Goal: Task Accomplishment & Management: Manage account settings

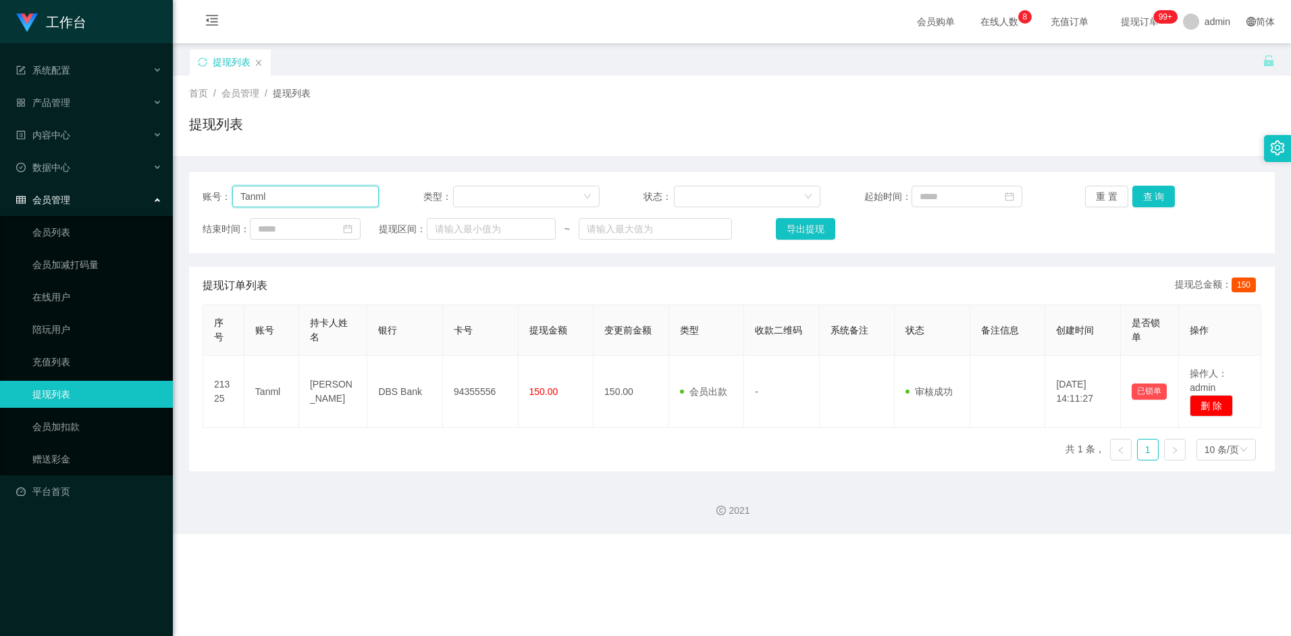
click at [291, 203] on input "Tanml" at bounding box center [305, 197] width 147 height 22
click at [297, 192] on input "Tanml" at bounding box center [305, 197] width 147 height 22
drag, startPoint x: 295, startPoint y: 197, endPoint x: 205, endPoint y: 193, distance: 90.6
click at [205, 193] on div "账号： Tanml" at bounding box center [291, 197] width 176 height 22
click at [1154, 192] on button "查 询" at bounding box center [1154, 197] width 43 height 22
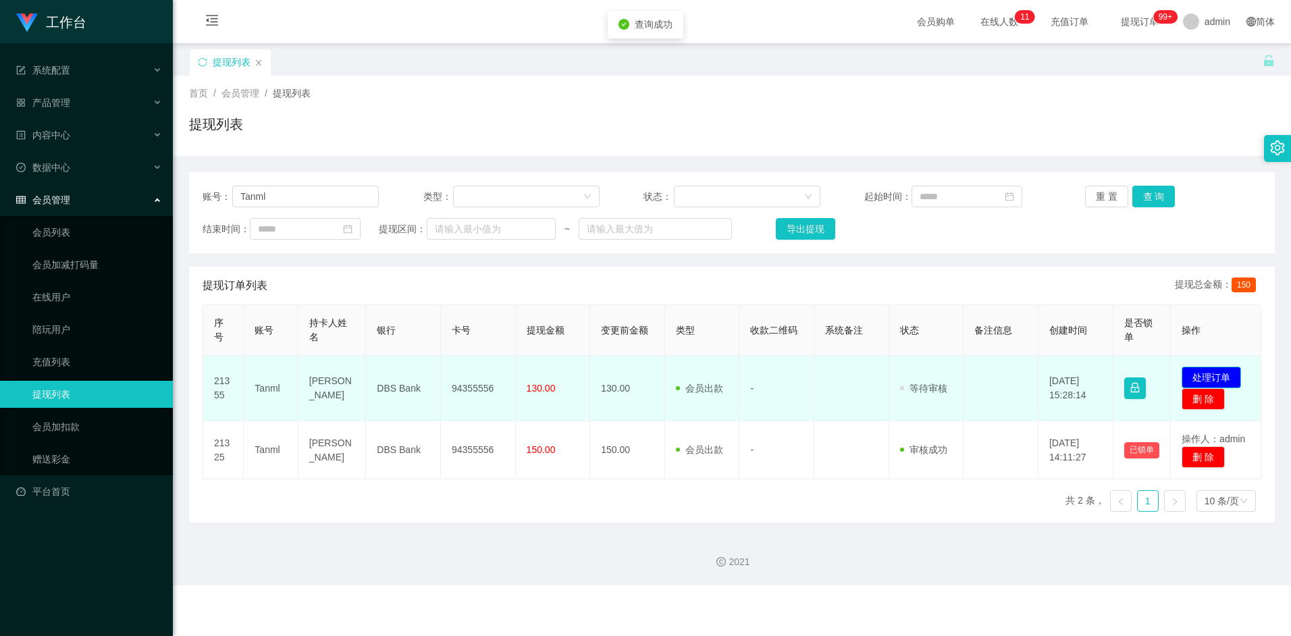
click at [1219, 370] on button "处理订单" at bounding box center [1211, 378] width 59 height 22
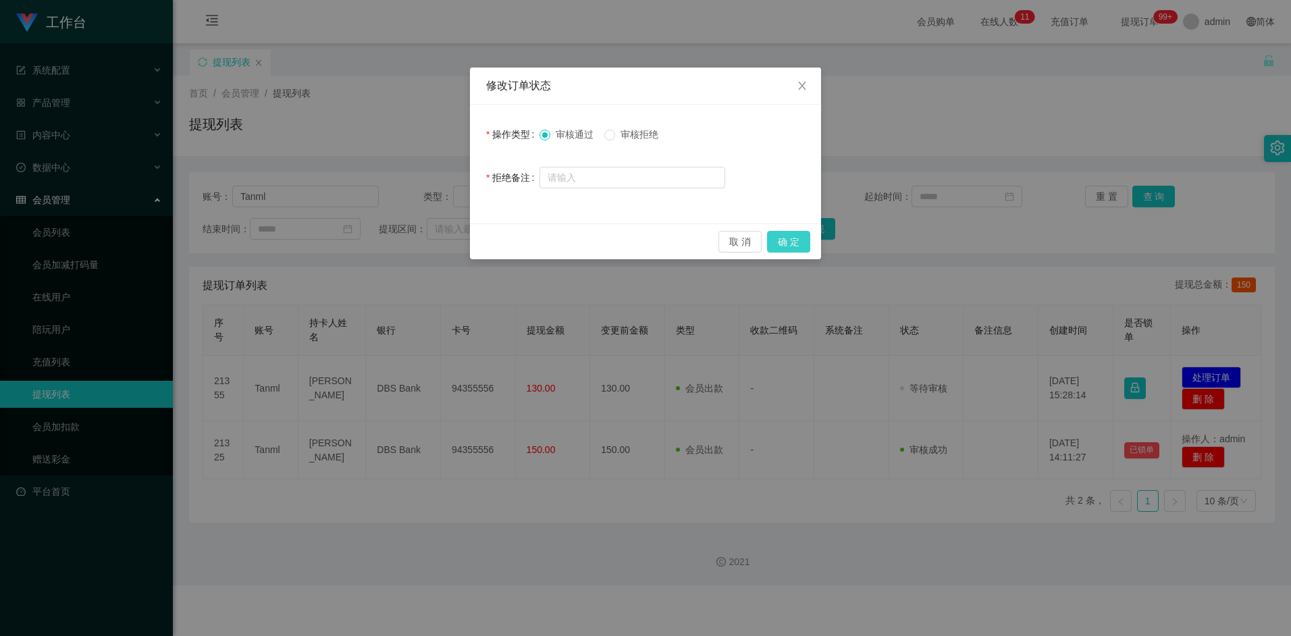
click at [788, 238] on button "确 定" at bounding box center [788, 242] width 43 height 22
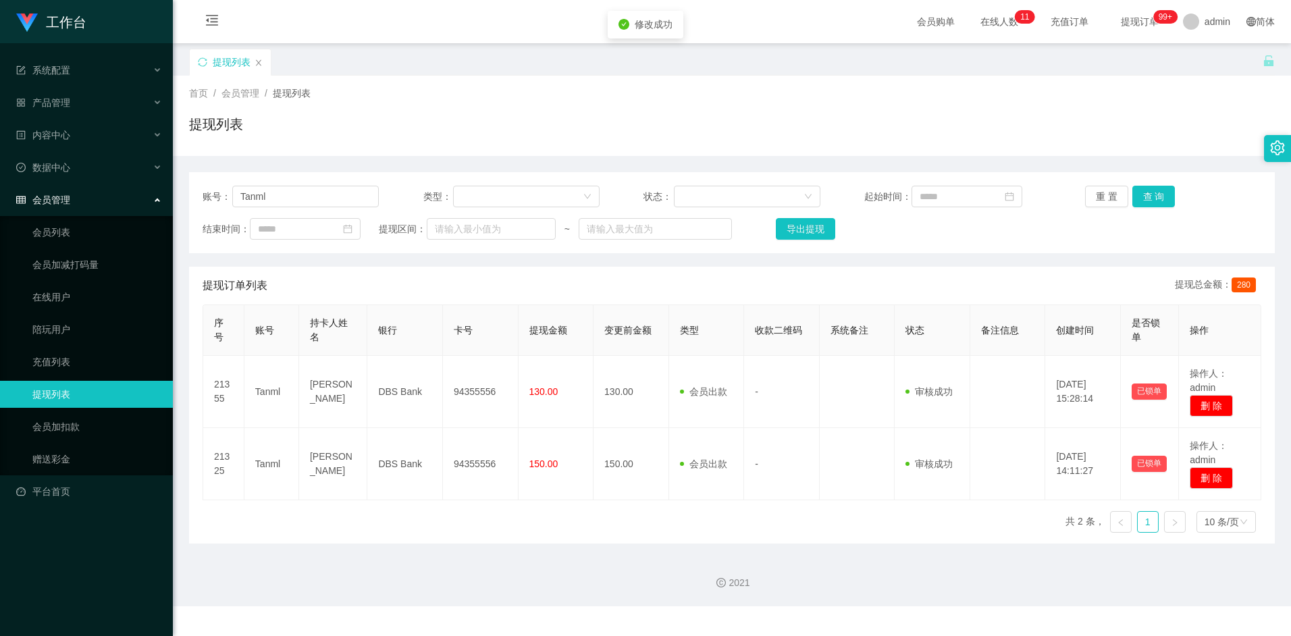
click at [482, 288] on div "提现订单列表 提现总金额： 280" at bounding box center [732, 286] width 1059 height 38
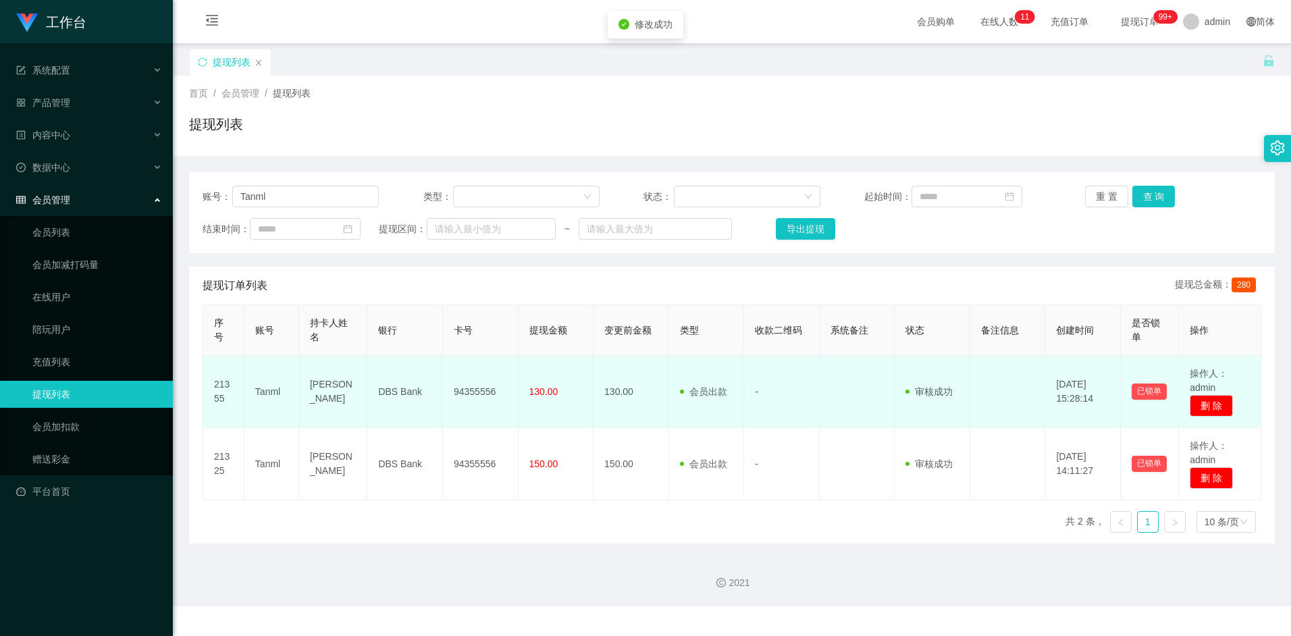
click at [467, 394] on td "94355556" at bounding box center [481, 392] width 76 height 72
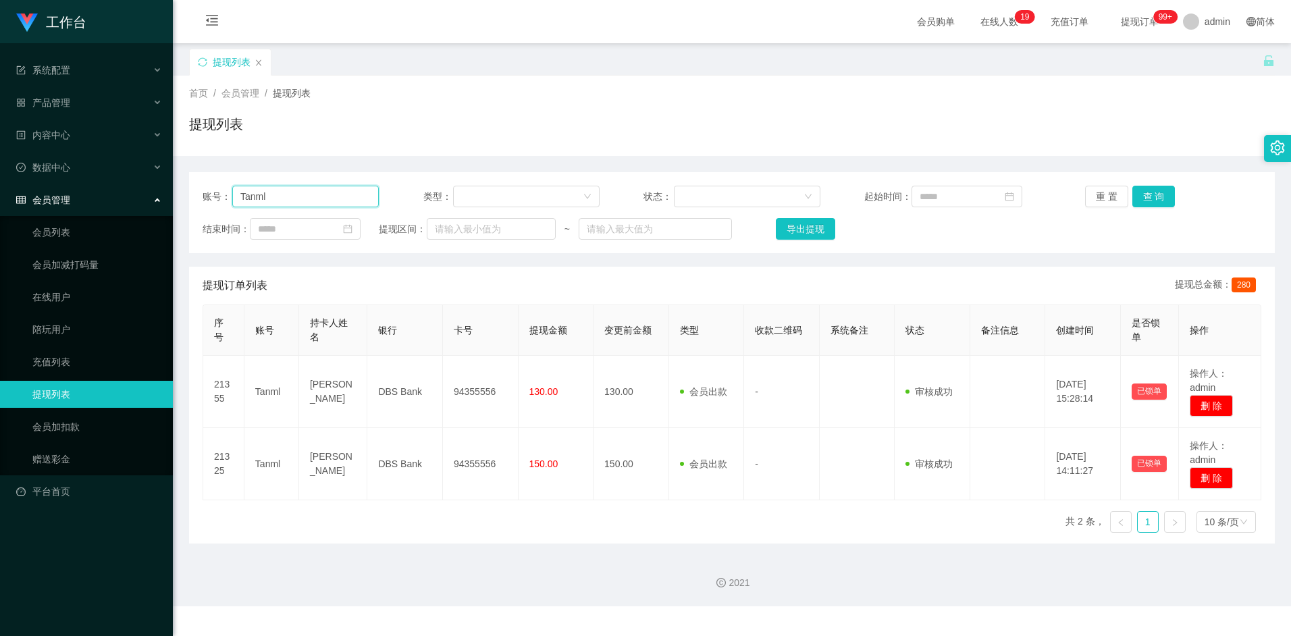
drag, startPoint x: 263, startPoint y: 192, endPoint x: 188, endPoint y: 186, distance: 75.3
click at [188, 186] on main "关闭左侧 关闭右侧 关闭其它 刷新页面 提现列表 首页 / 会员管理 / 提现列表 / 提现列表 账号： Tanml 类型： 状态： 起始时间： 重 置 查 …" at bounding box center [732, 293] width 1119 height 500
paste input "liuxia"
click at [1170, 192] on button "查 询" at bounding box center [1154, 197] width 43 height 22
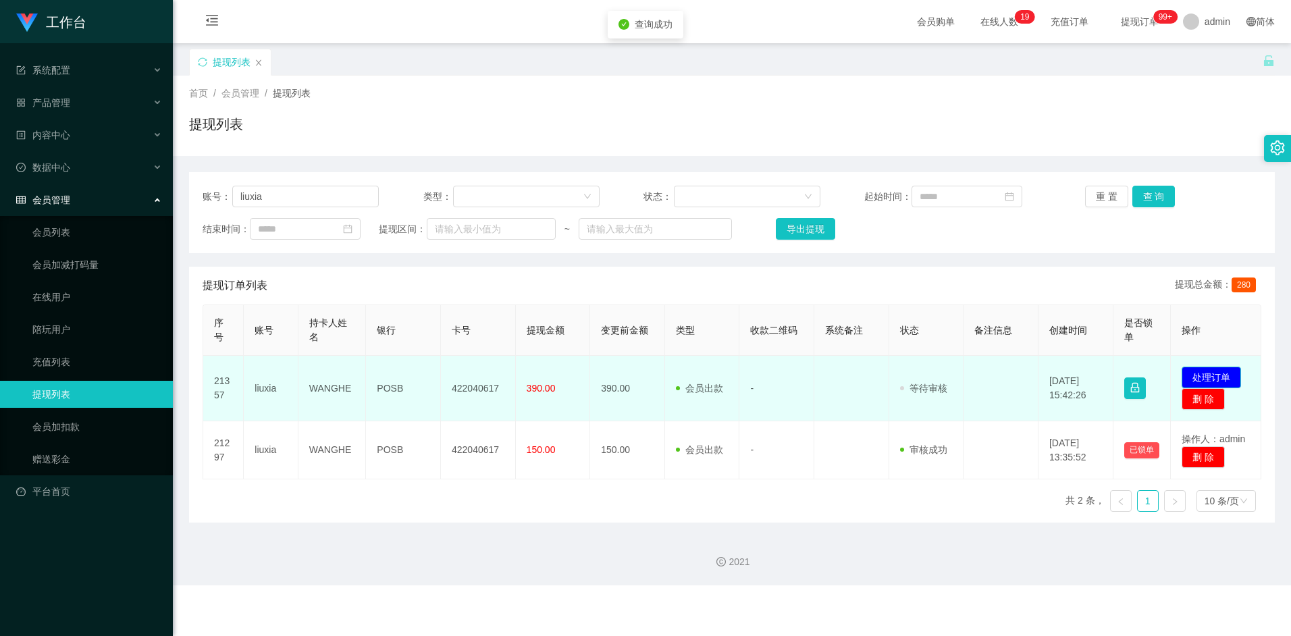
click at [1220, 372] on button "处理订单" at bounding box center [1211, 378] width 59 height 22
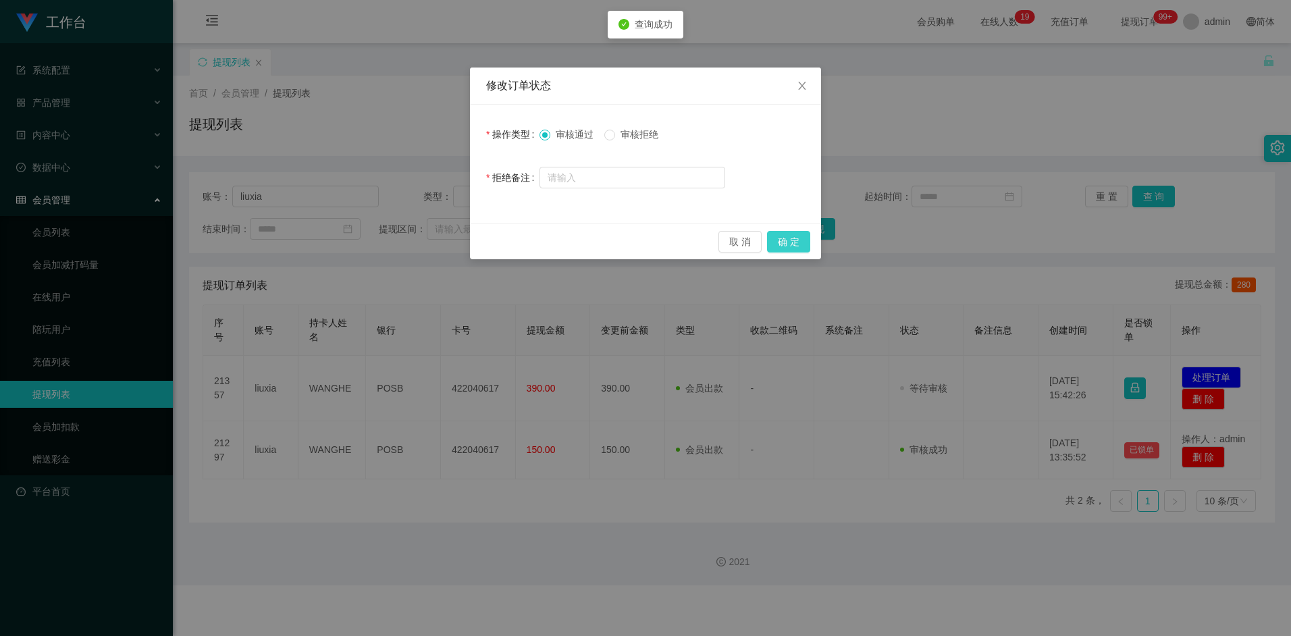
click at [794, 236] on button "确 定" at bounding box center [788, 242] width 43 height 22
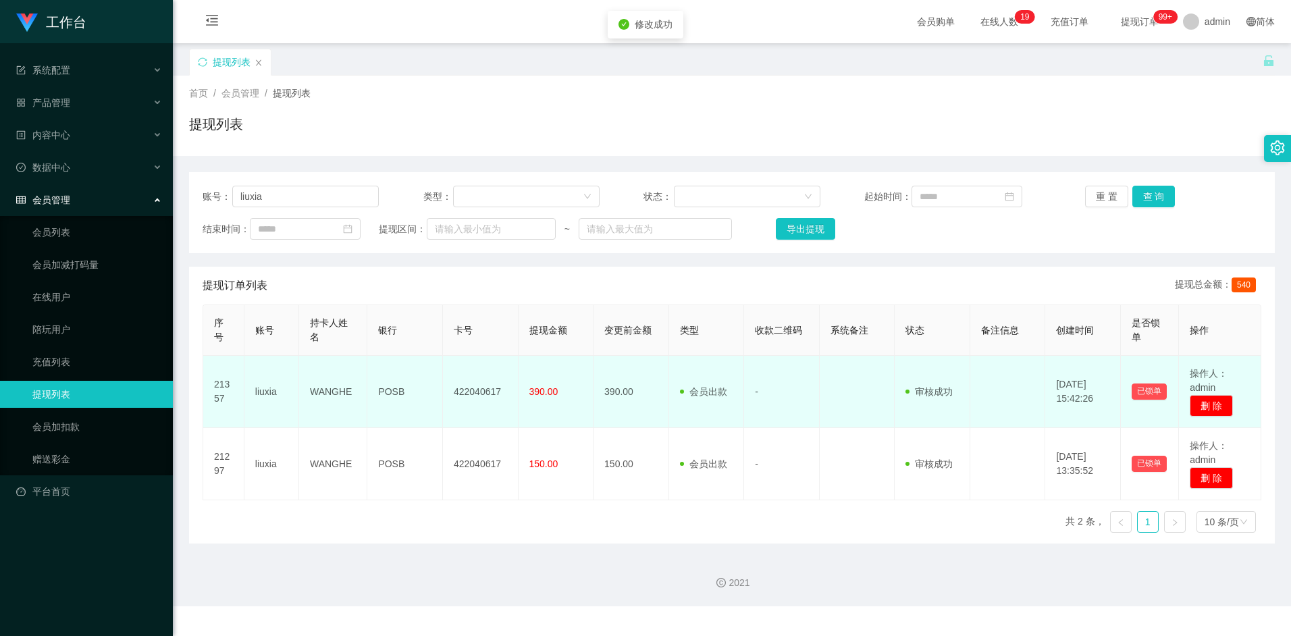
click at [332, 390] on td "WANGHE" at bounding box center [333, 392] width 68 height 72
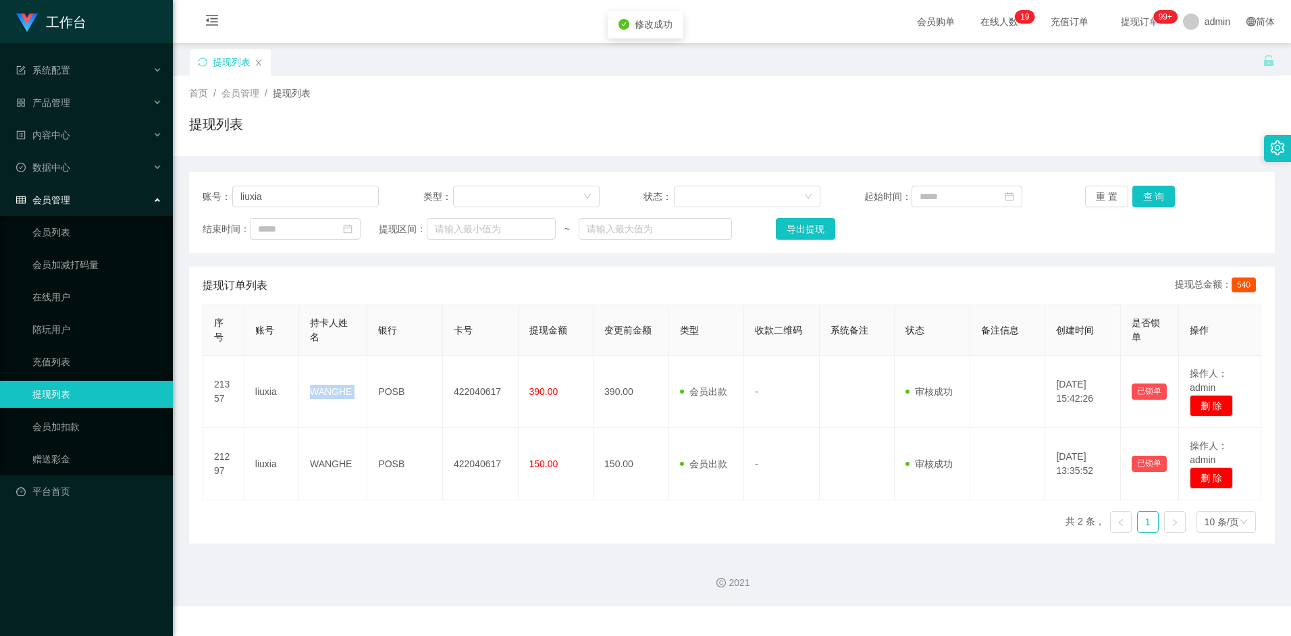
copy td "WANGHE"
drag, startPoint x: 1229, startPoint y: 5, endPoint x: 1216, endPoint y: -65, distance: 70.9
click at [1216, 0] on html "工作台 系统配置 产品管理 内容中心 数据中心 会员管理 会员列表 会员加减打码量 在线用户 陪玩用户 充值列表 提现列表 会员加扣款 赠送彩金 平台首页 保…" at bounding box center [645, 318] width 1291 height 636
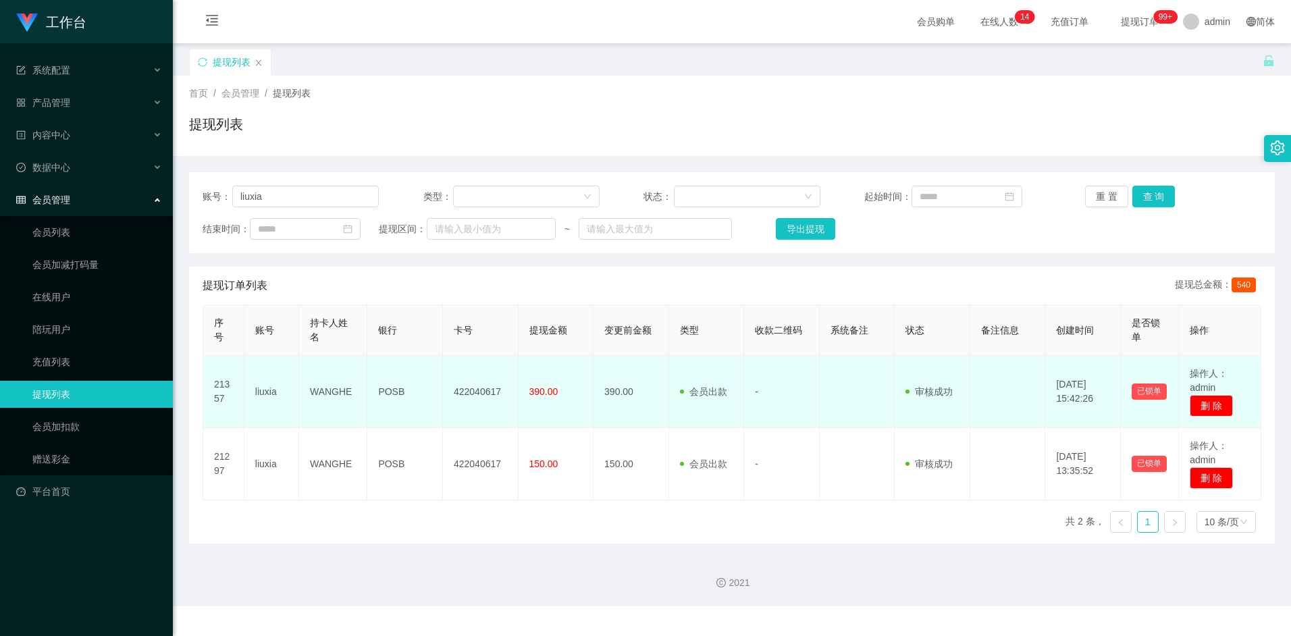
click at [473, 390] on td "422040617" at bounding box center [481, 392] width 76 height 72
copy td "422040617"
click at [476, 393] on td "422040617" at bounding box center [481, 392] width 76 height 72
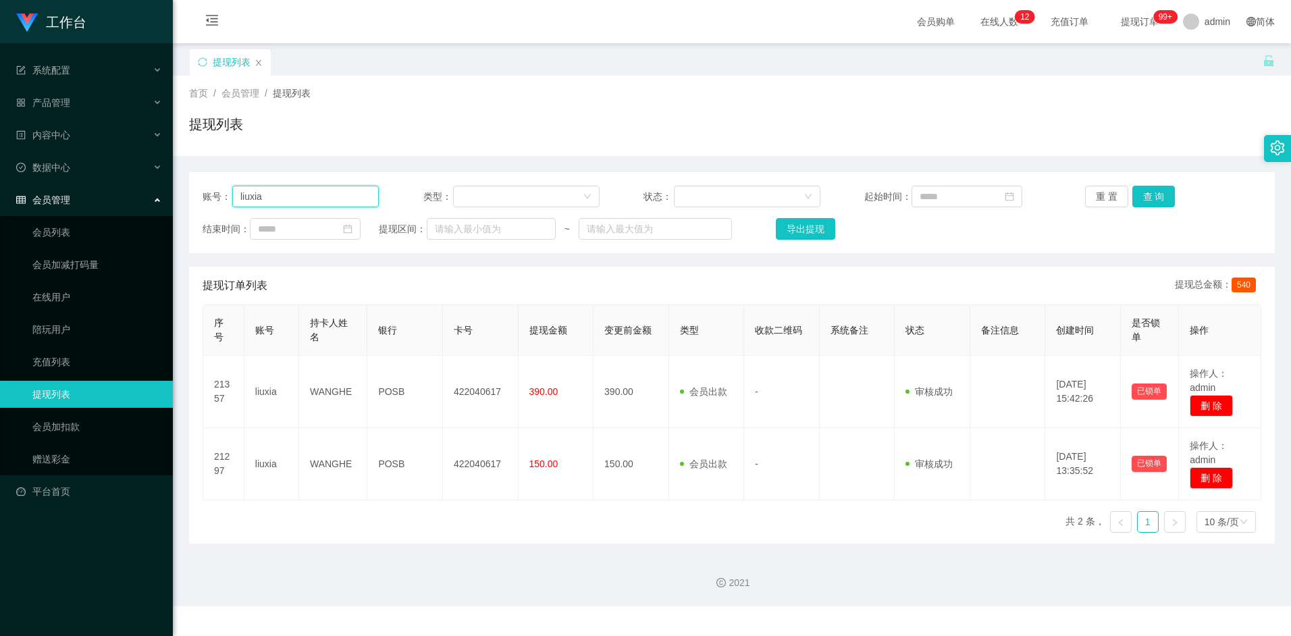
click at [278, 192] on input "liuxia" at bounding box center [305, 197] width 147 height 22
paste input "Alvintan"
click at [1146, 199] on button "查 询" at bounding box center [1154, 197] width 43 height 22
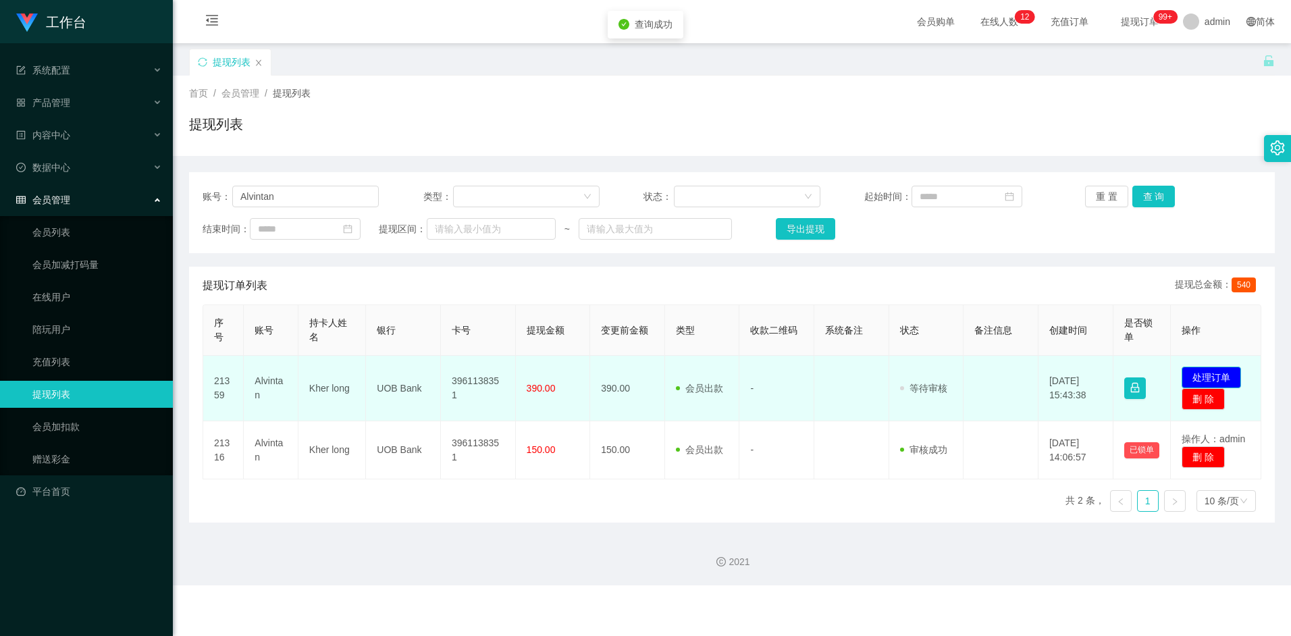
click at [1211, 372] on button "处理订单" at bounding box center [1211, 378] width 59 height 22
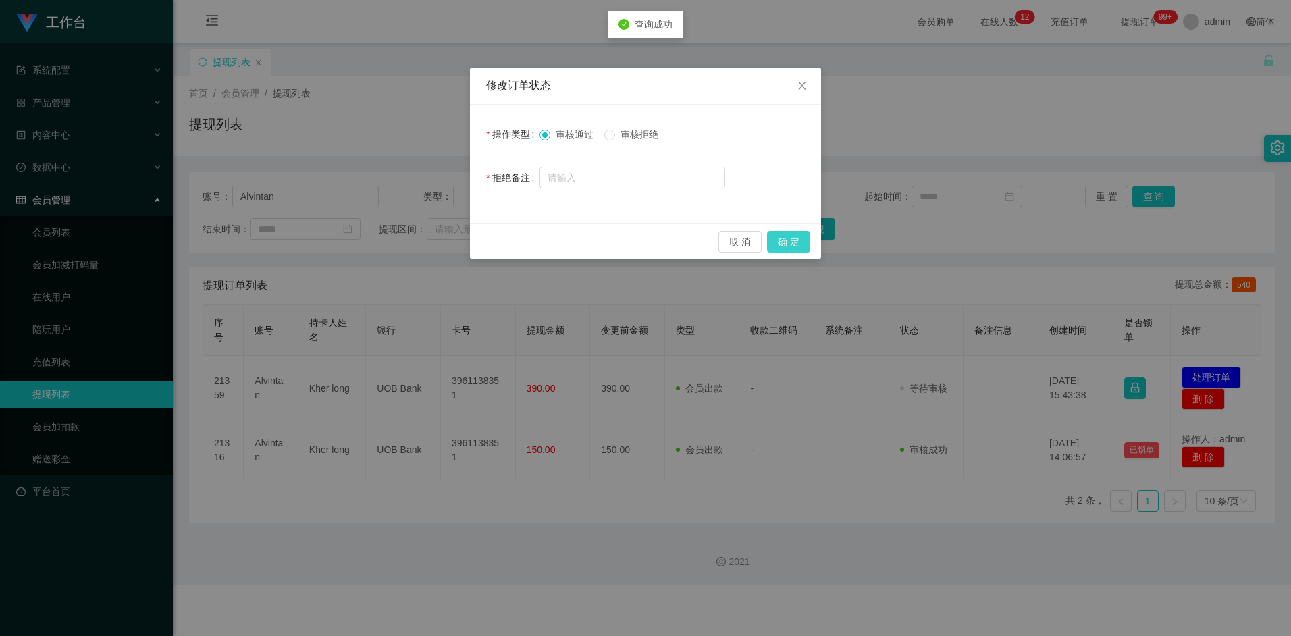
click at [791, 236] on button "确 定" at bounding box center [788, 242] width 43 height 22
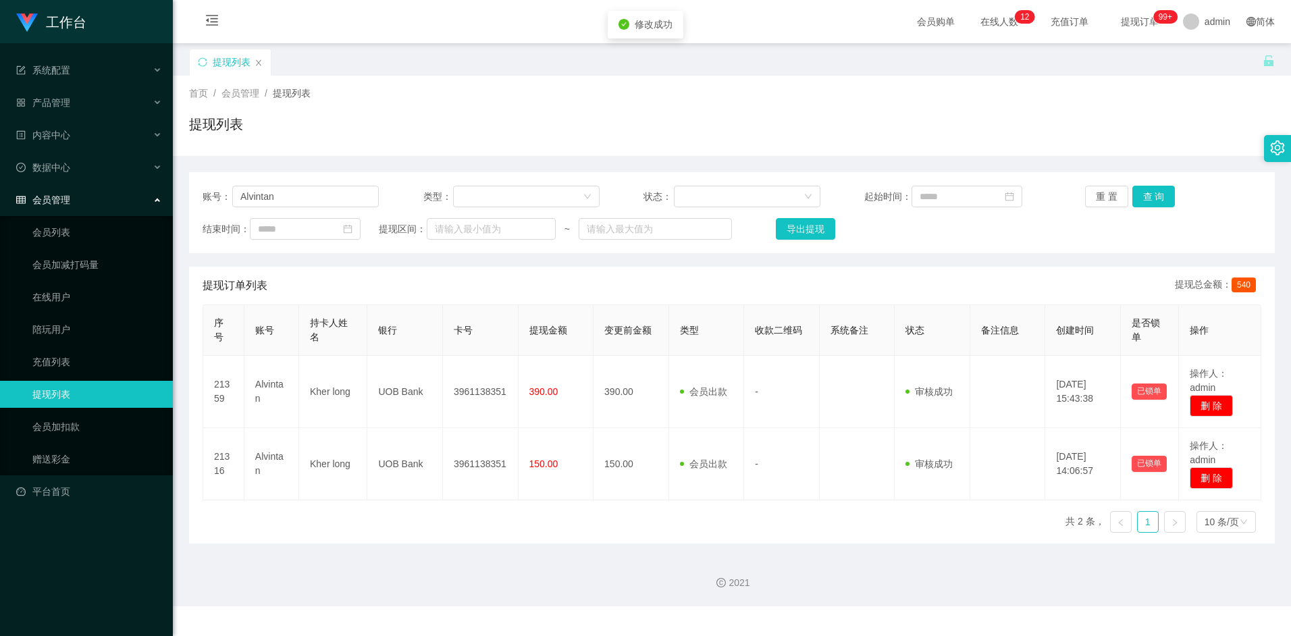
drag, startPoint x: 430, startPoint y: 534, endPoint x: 437, endPoint y: 422, distance: 112.3
click at [430, 534] on div "序号 账号 持卡人姓名 银行 卡号 提现金额 变更前金额 类型 收款二维码 系统备注 状态 备注信息 创建时间 是否锁单 操作 21359 Alvintan …" at bounding box center [732, 424] width 1059 height 239
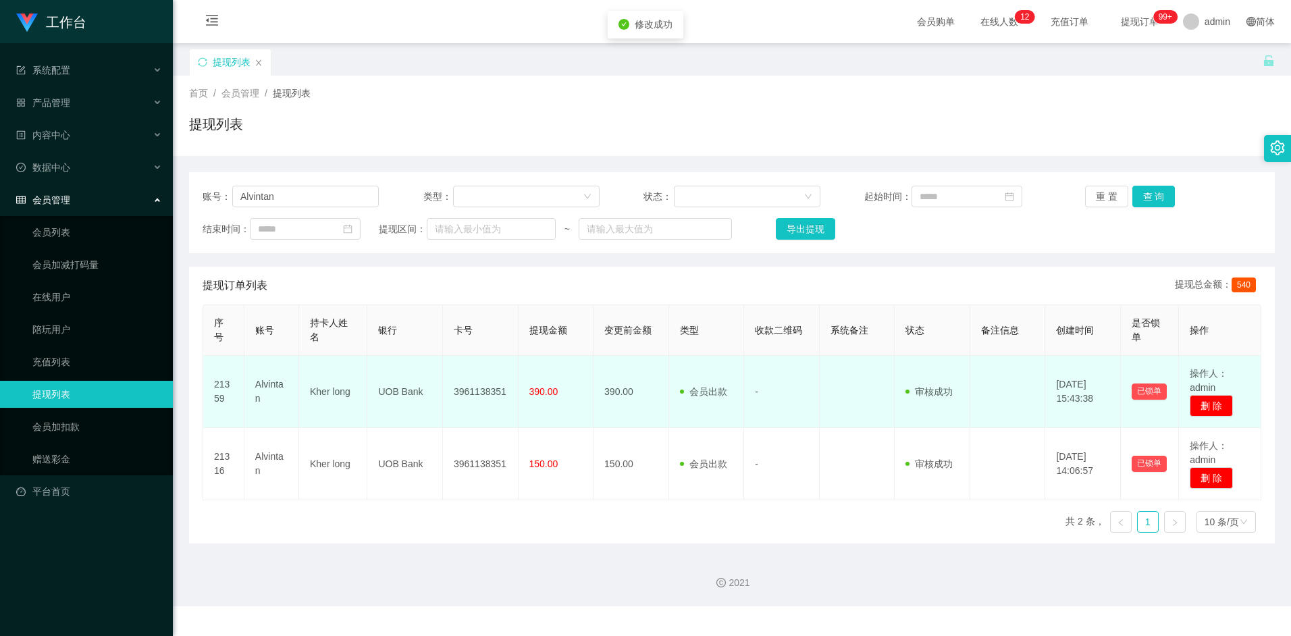
click at [473, 392] on td "3961138351" at bounding box center [481, 392] width 76 height 72
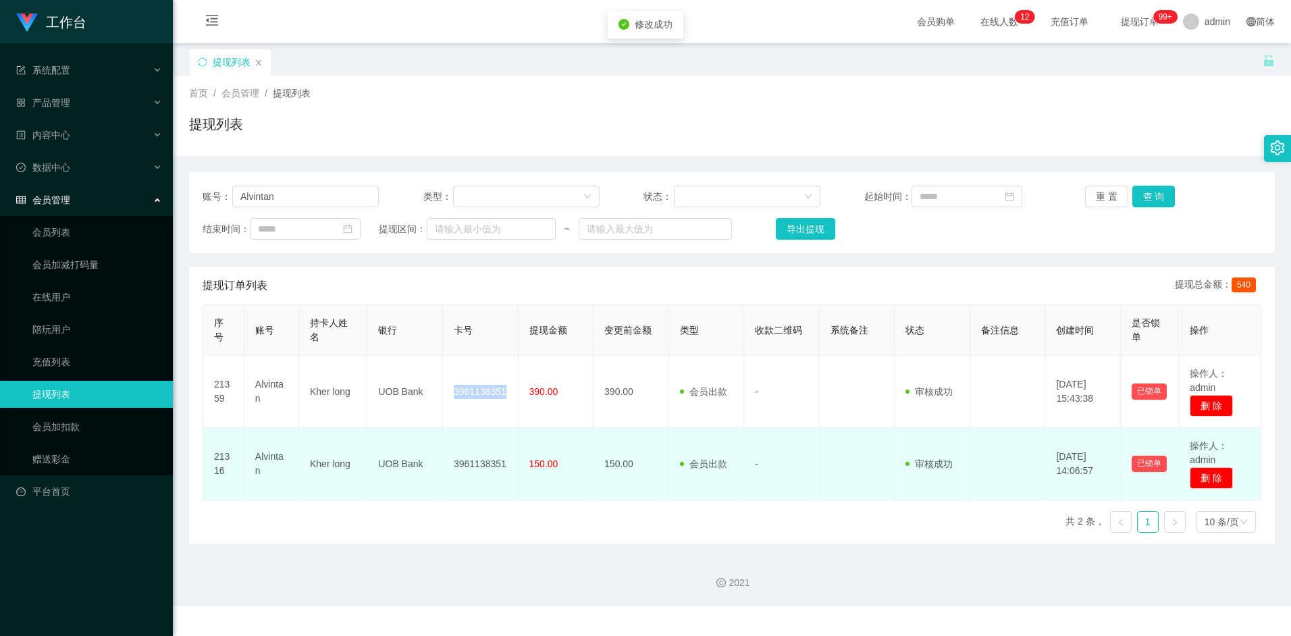
copy td "3961138351"
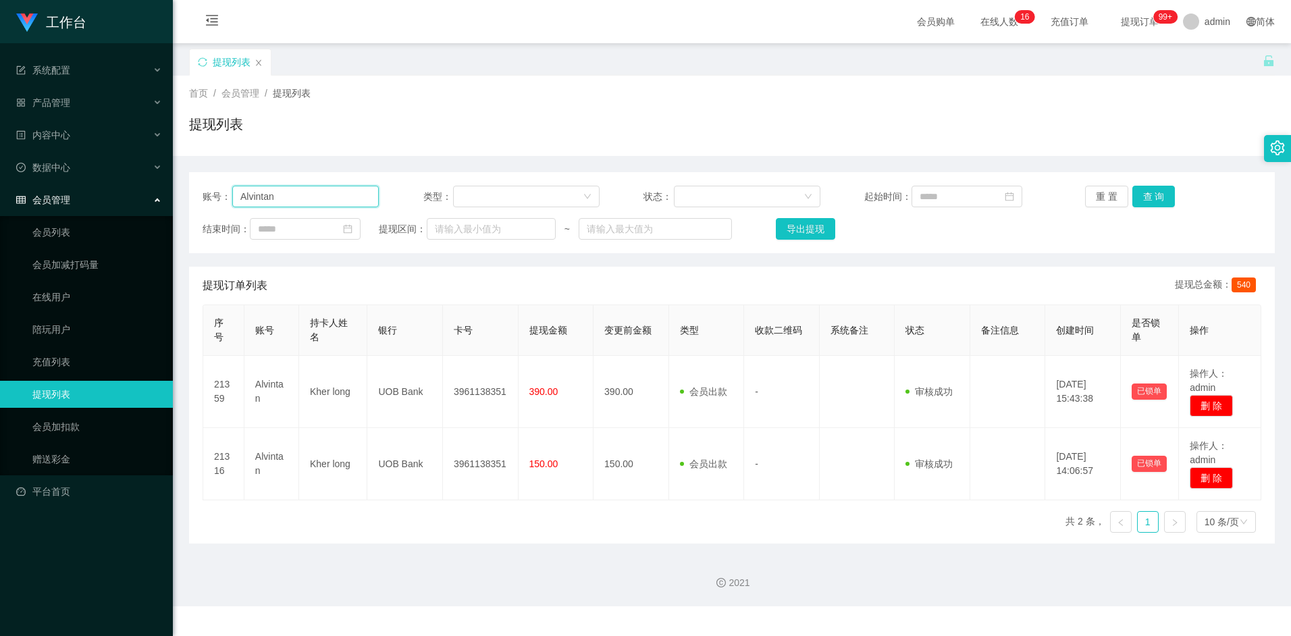
drag, startPoint x: 303, startPoint y: 188, endPoint x: 106, endPoint y: 187, distance: 196.6
click at [106, 187] on section "工作台 系统配置 产品管理 内容中心 数据中心 会员管理 会员列表 会员加减打码量 在线用户 陪玩用户 充值列表 提现列表 会员加扣款 赠送彩金 平台首页 保…" at bounding box center [645, 303] width 1291 height 607
paste input "bcdefg1234"
type input "Abcdefg1234"
click at [1154, 197] on button "查 询" at bounding box center [1154, 197] width 43 height 22
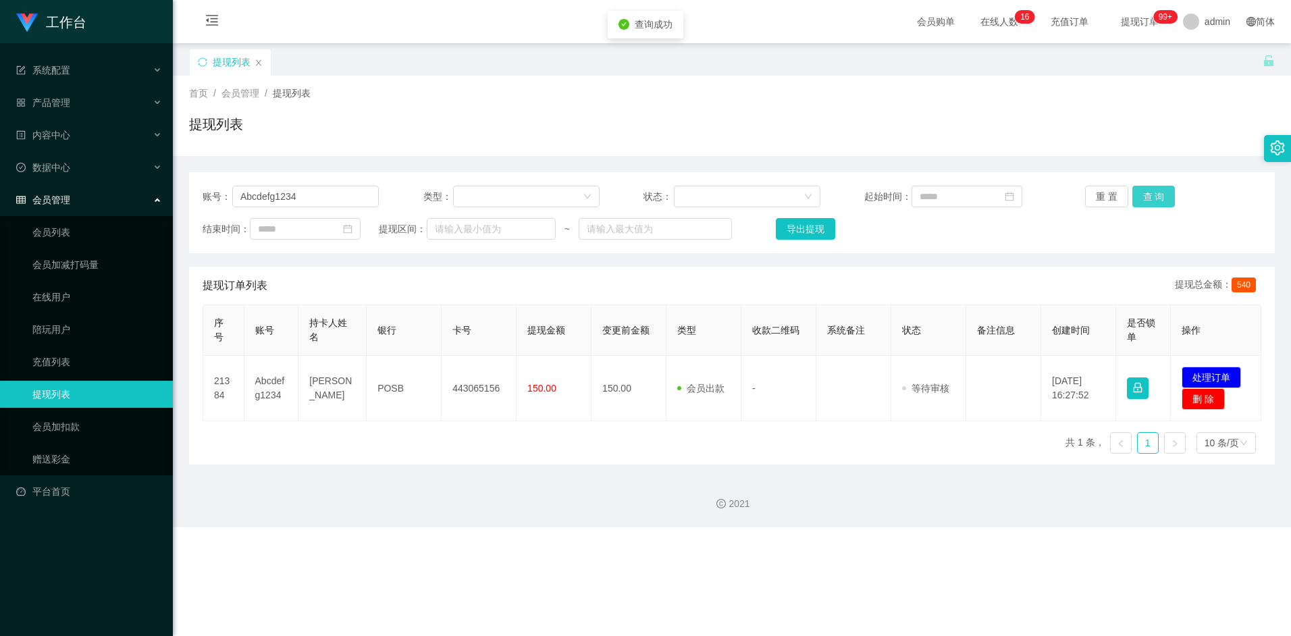
click at [1153, 200] on button "查 询" at bounding box center [1154, 197] width 43 height 22
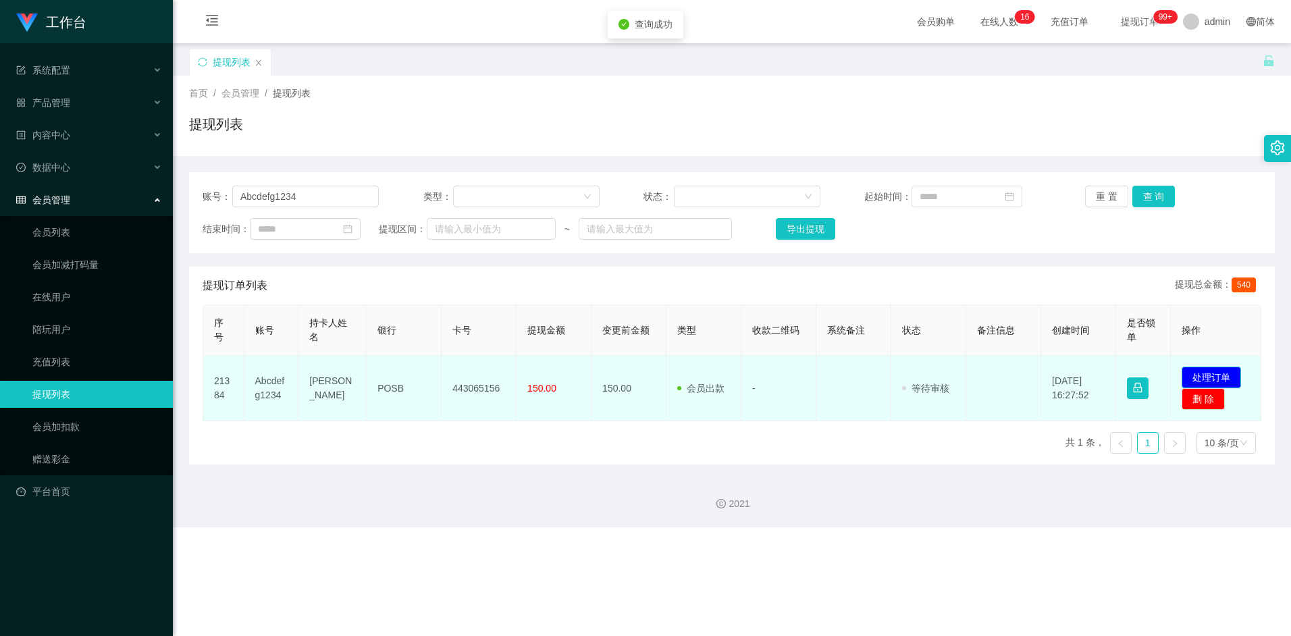
click at [1228, 376] on button "处理订单" at bounding box center [1211, 378] width 59 height 22
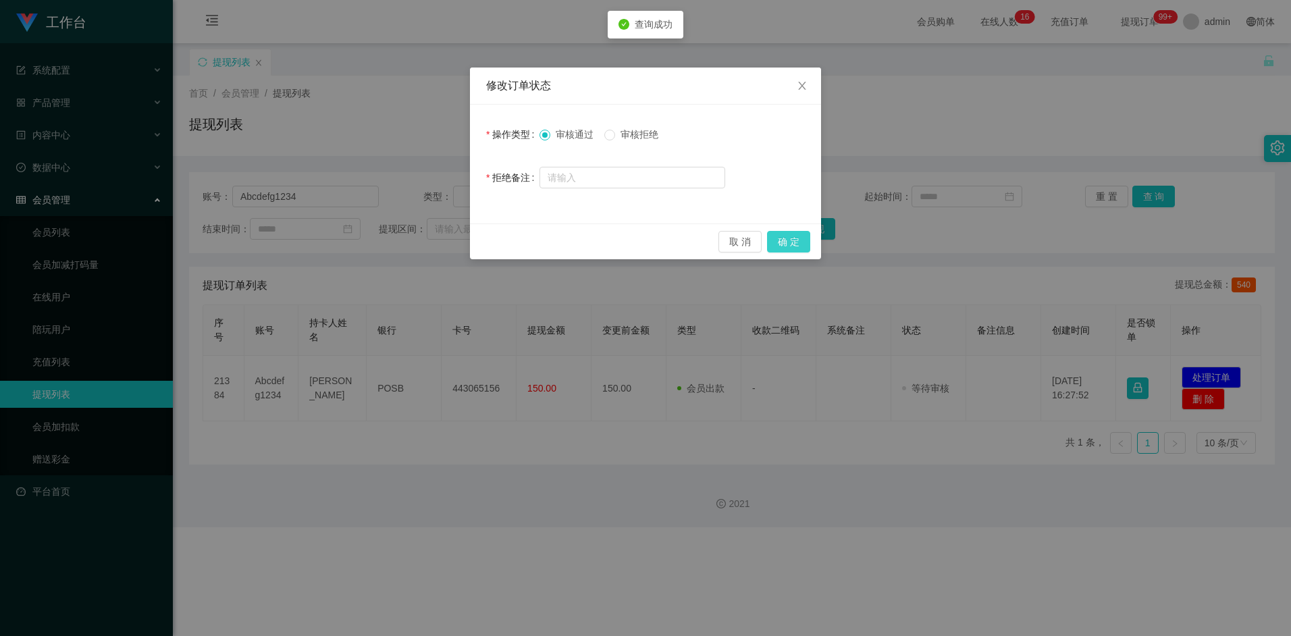
click at [788, 246] on button "确 定" at bounding box center [788, 242] width 43 height 22
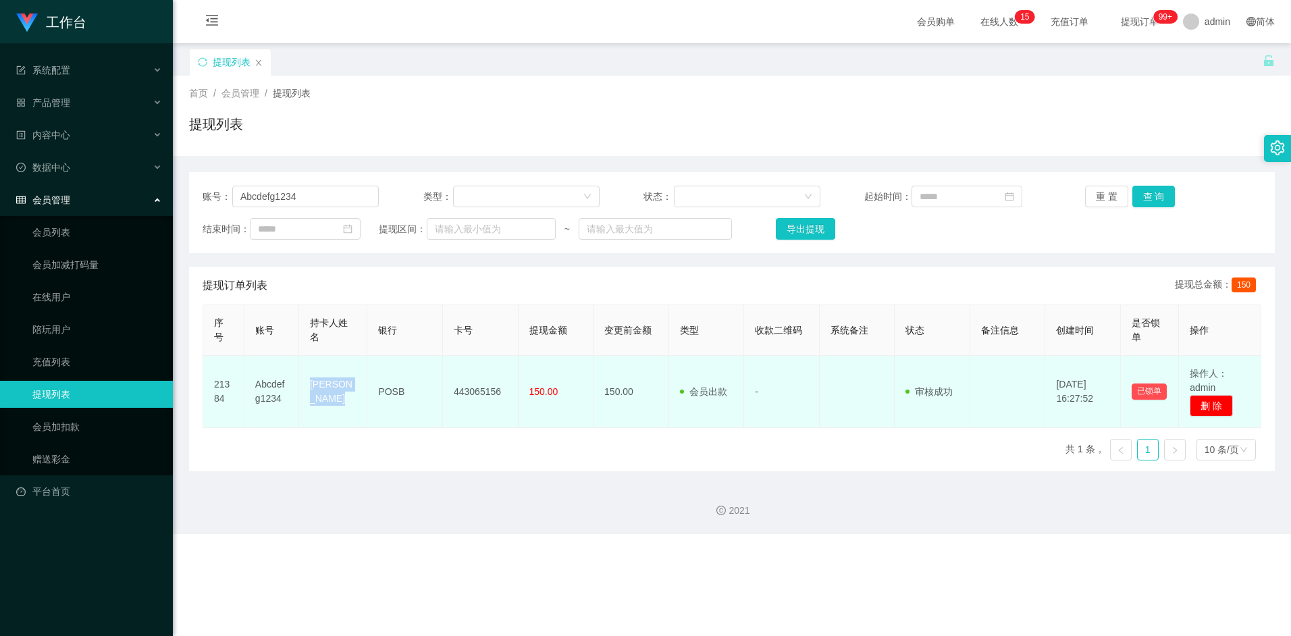
drag, startPoint x: 311, startPoint y: 384, endPoint x: 339, endPoint y: 400, distance: 32.7
click at [339, 400] on td "[PERSON_NAME]" at bounding box center [333, 392] width 68 height 72
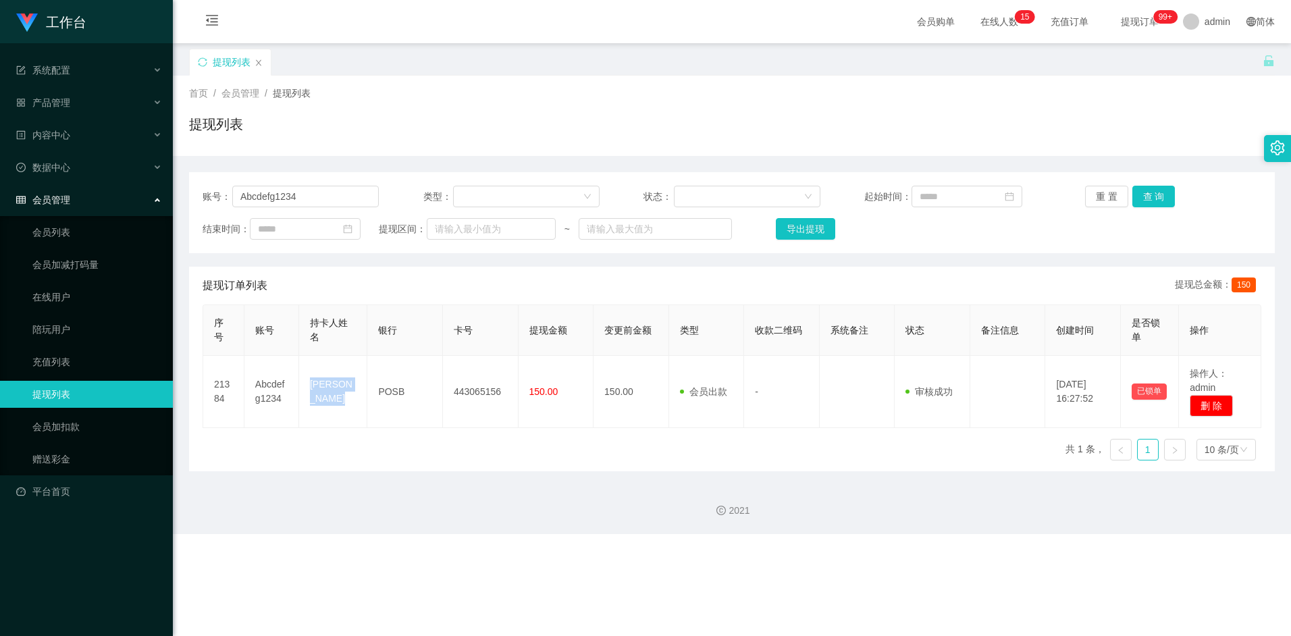
copy td "[PERSON_NAME]"
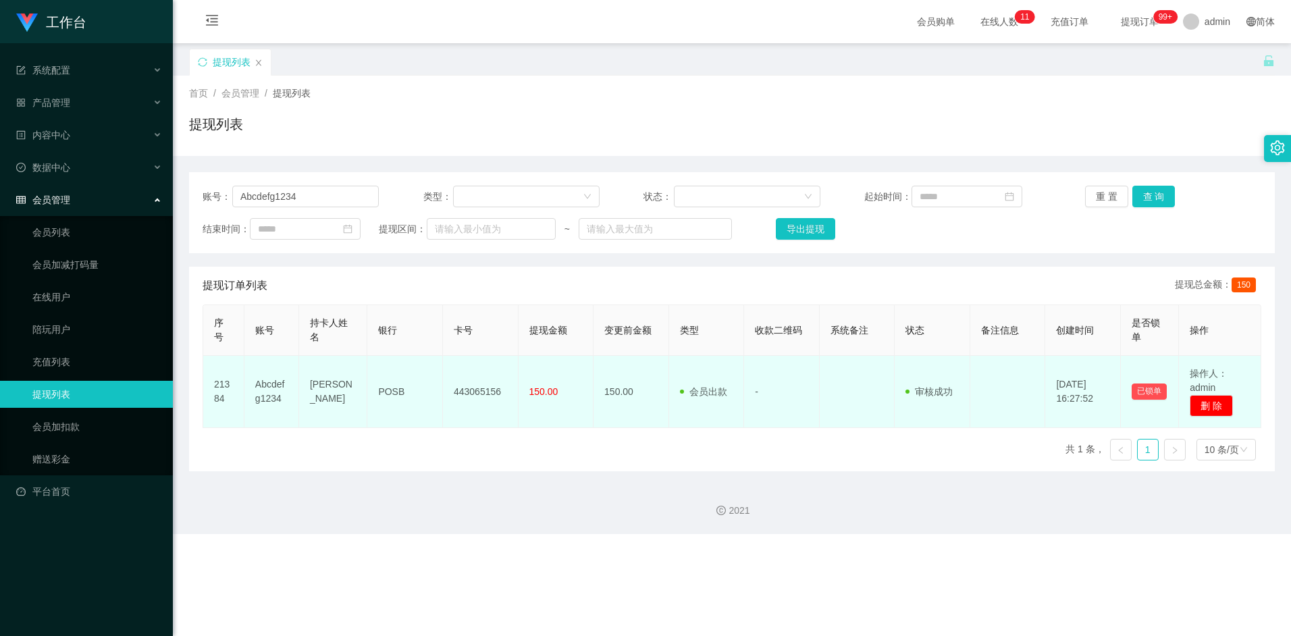
click at [392, 388] on td "POSB" at bounding box center [405, 392] width 76 height 72
click at [465, 393] on td "443065156" at bounding box center [481, 392] width 76 height 72
click at [473, 392] on td "443065156" at bounding box center [481, 392] width 76 height 72
click at [471, 392] on td "443065156" at bounding box center [481, 392] width 76 height 72
copy td "443065156"
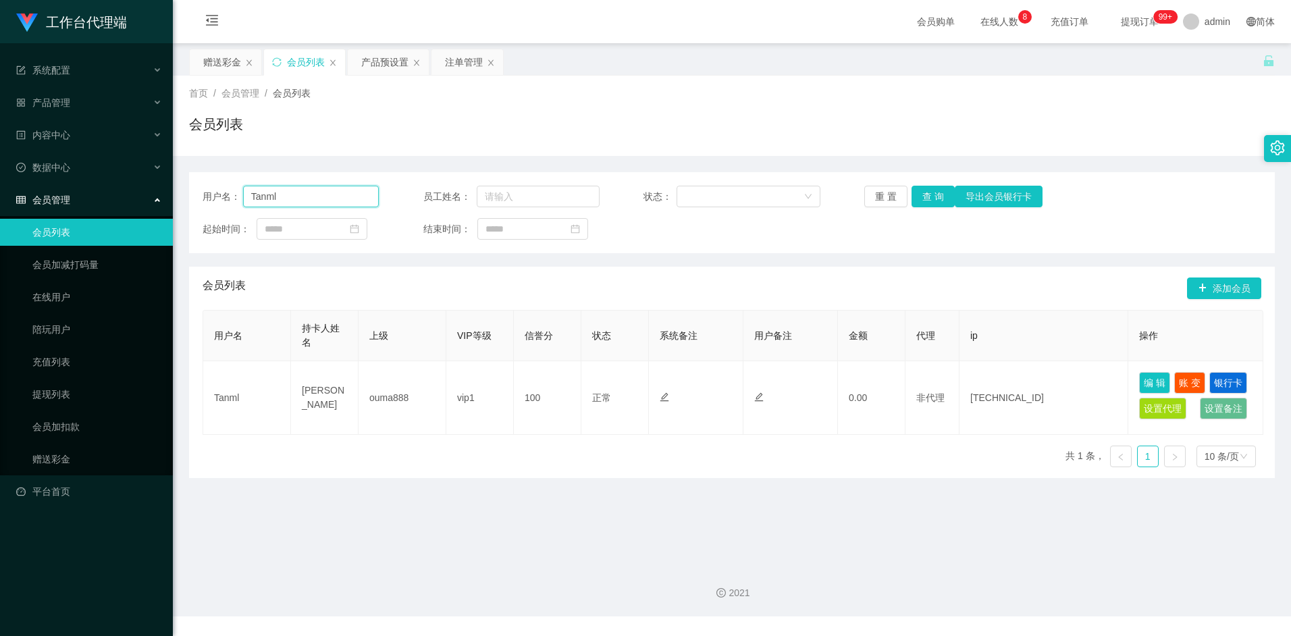
drag, startPoint x: 298, startPoint y: 193, endPoint x: 232, endPoint y: 192, distance: 66.2
click at [232, 192] on div "用户名： Tanml" at bounding box center [291, 197] width 176 height 22
click at [927, 204] on button "查 询" at bounding box center [933, 197] width 43 height 22
click at [215, 57] on div "赠送彩金" at bounding box center [222, 62] width 38 height 26
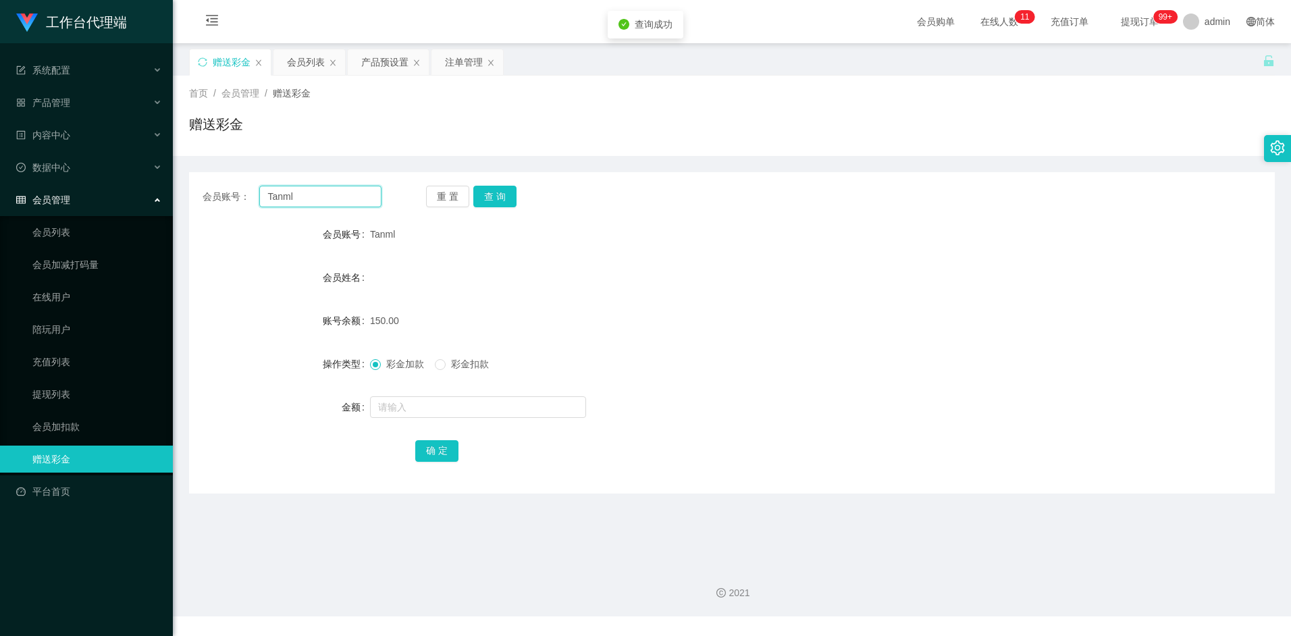
click at [313, 201] on input "Tanml" at bounding box center [320, 197] width 122 height 22
click at [503, 207] on div "会员账号： Tanml 重 置 查 询 会员账号 Tanml 会员姓名 账号余额 150.00 操作类型 彩金加款 彩金扣款 金额 确 定" at bounding box center [732, 333] width 1086 height 322
click at [505, 197] on button "查 询" at bounding box center [494, 197] width 43 height 22
click at [396, 402] on input "text" at bounding box center [478, 407] width 216 height 22
type input "100"
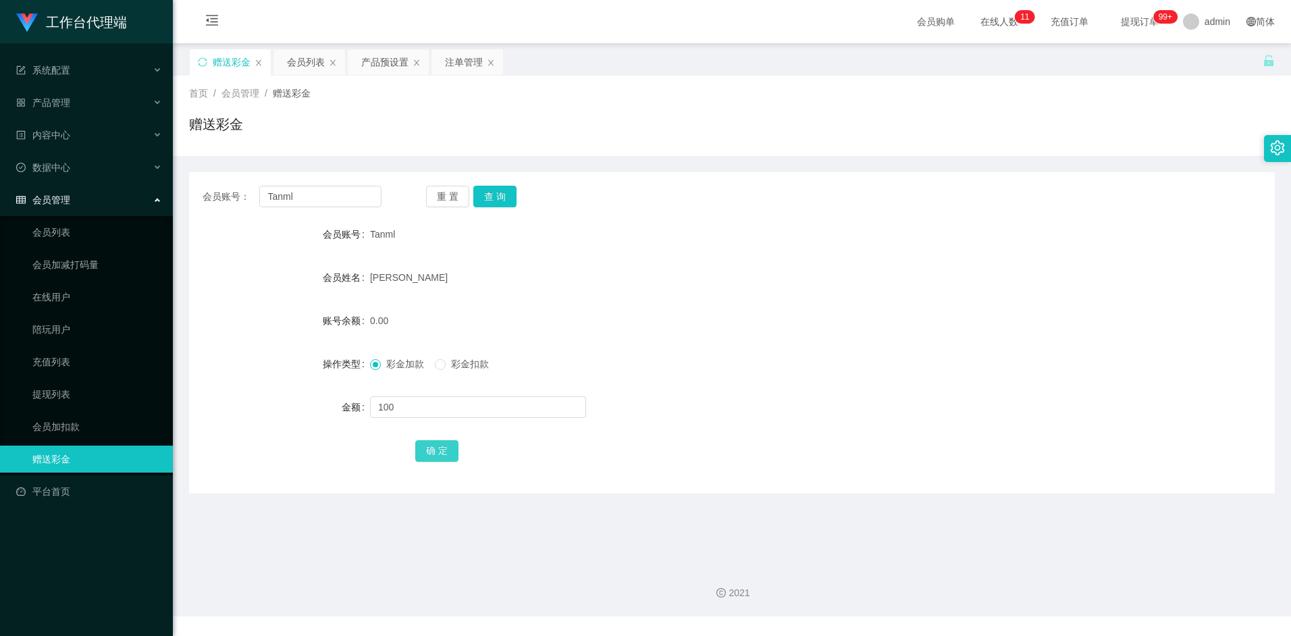
click at [441, 452] on button "确 定" at bounding box center [436, 451] width 43 height 22
drag, startPoint x: 679, startPoint y: 306, endPoint x: 964, endPoint y: 217, distance: 298.0
click at [694, 306] on form "会员账号 Tanml 会员姓名 Lynn Tan 账号余额 100.00 操作类型 彩金加款 彩金扣款 金额 确 定" at bounding box center [732, 342] width 1086 height 243
click at [324, 191] on input "Tanml" at bounding box center [320, 197] width 122 height 22
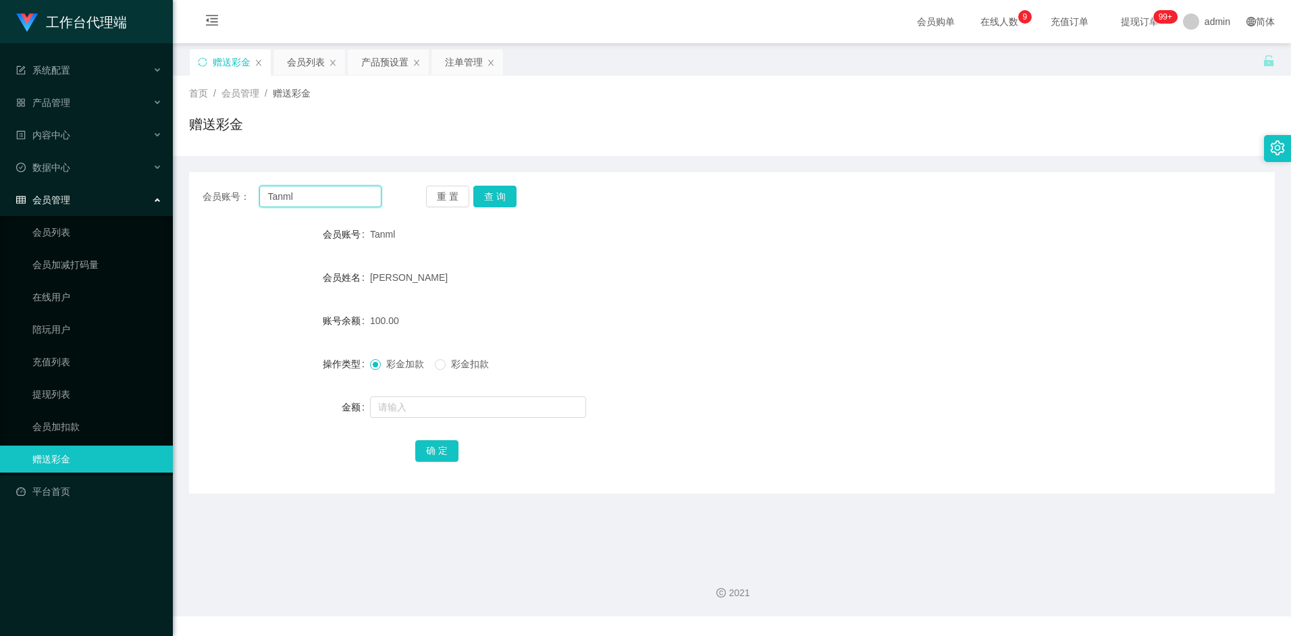
paste input "liuxia"
type input "liuxia"
click at [498, 198] on button "查 询" at bounding box center [494, 197] width 43 height 22
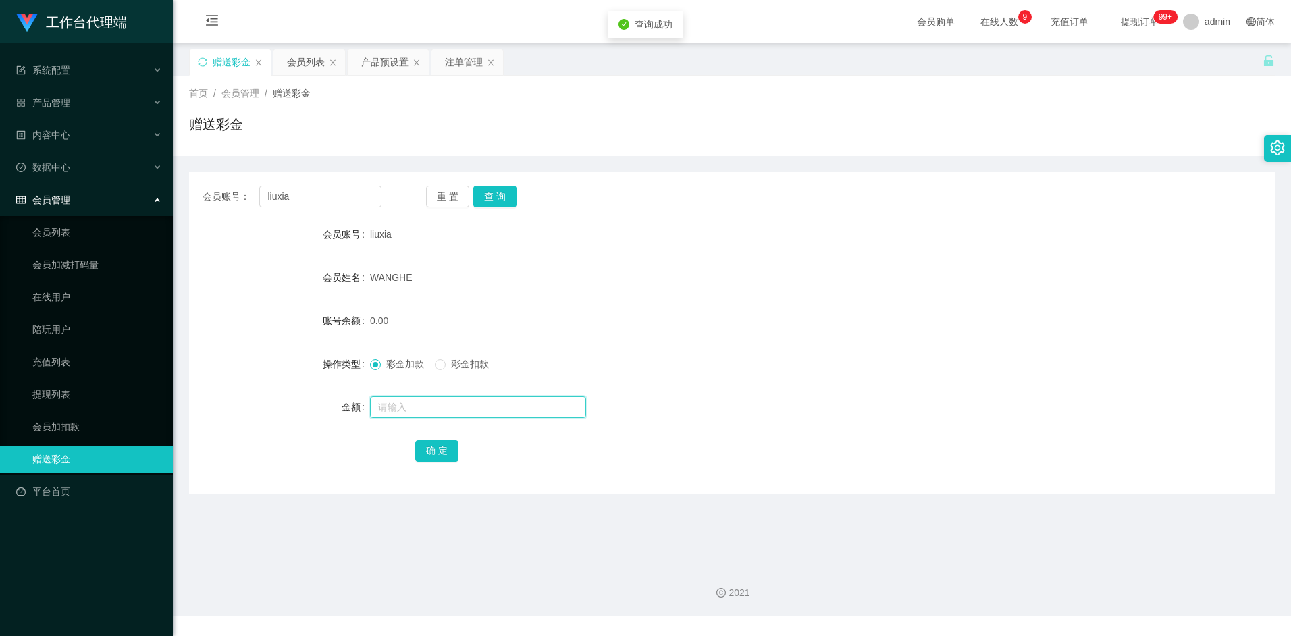
click at [430, 410] on input "text" at bounding box center [478, 407] width 216 height 22
type input "300"
click at [438, 455] on button "确 定" at bounding box center [436, 451] width 43 height 22
click at [548, 488] on div "会员账号： liuxia 重 置 查 询 会员账号 liuxia 会员姓名 WANGHE 账号余额 300.00 操作类型 彩金加款 彩金扣款 金额 确 定" at bounding box center [732, 333] width 1086 height 322
click at [363, 528] on main "关闭左侧 关闭右侧 关闭其它 刷新页面 赠送彩金 会员列表 产品预设置 注单管理 首页 / 会员管理 / 赠送彩金 / 赠送彩金 会员账号： liuxia 重…" at bounding box center [732, 298] width 1119 height 511
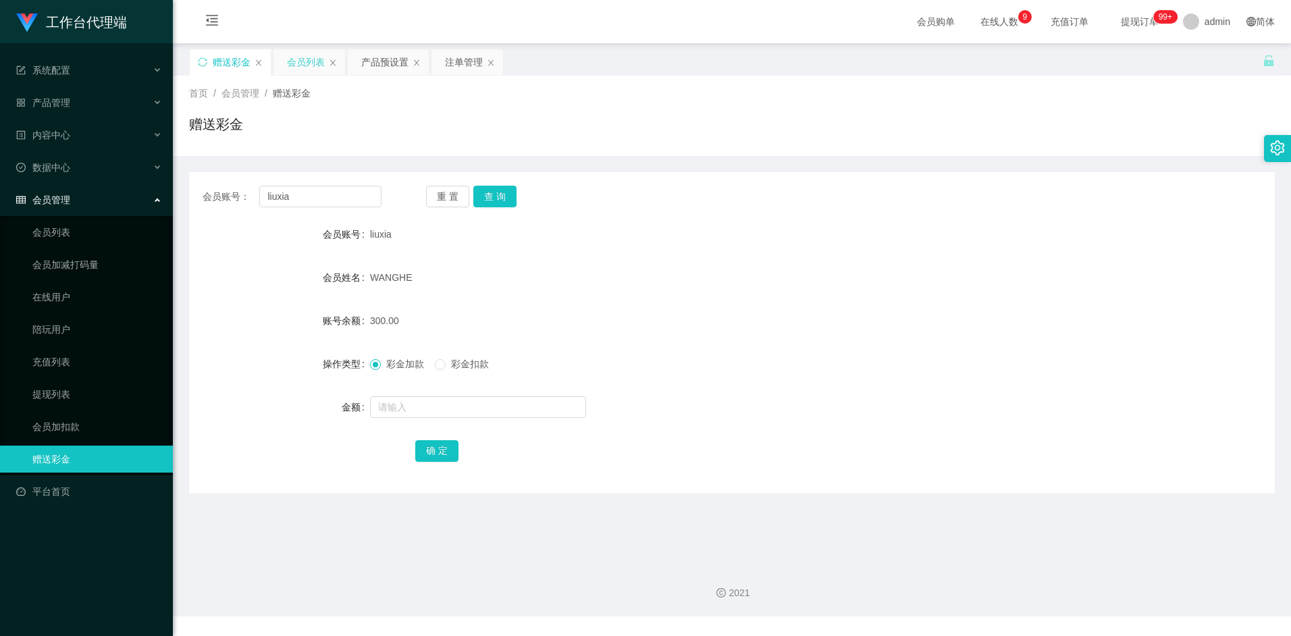
drag, startPoint x: 307, startPoint y: 62, endPoint x: 319, endPoint y: 74, distance: 17.2
click at [307, 61] on div "会员列表" at bounding box center [306, 62] width 38 height 26
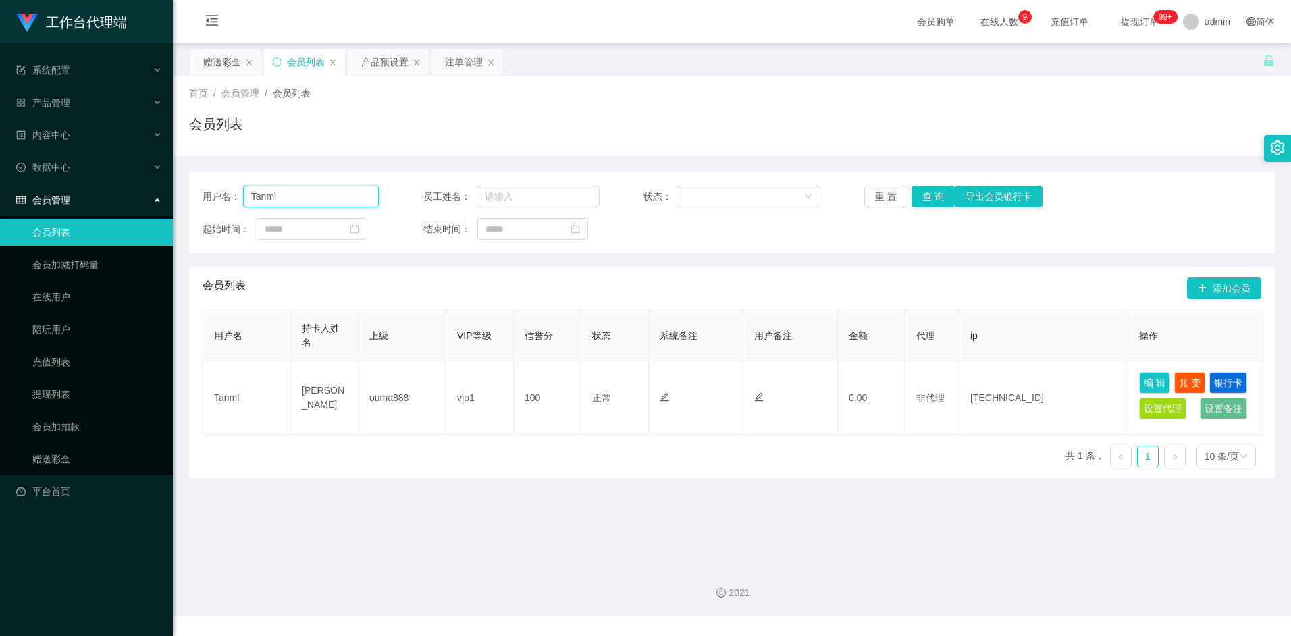
drag, startPoint x: 248, startPoint y: 191, endPoint x: 208, endPoint y: 196, distance: 40.1
click at [208, 196] on div "用户名： Tanml" at bounding box center [291, 197] width 176 height 22
paste input "Alvintan"
type input "Alvintan"
click at [927, 204] on button "查 询" at bounding box center [933, 197] width 43 height 22
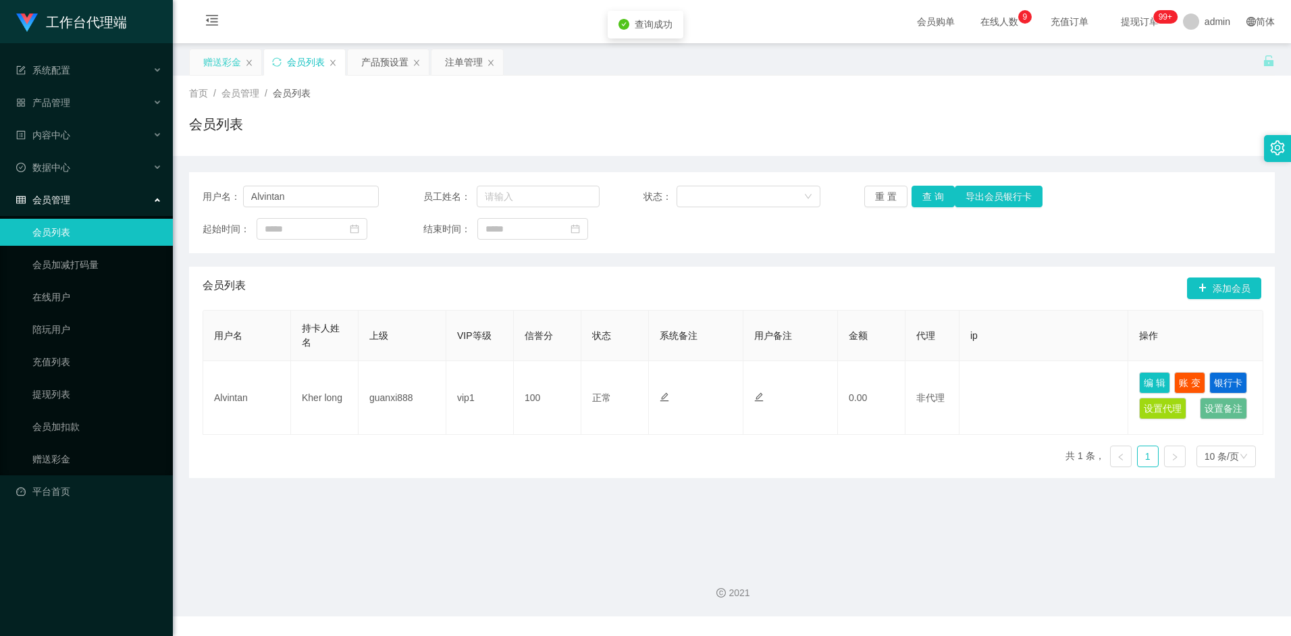
click at [215, 55] on div "赠送彩金" at bounding box center [222, 62] width 38 height 26
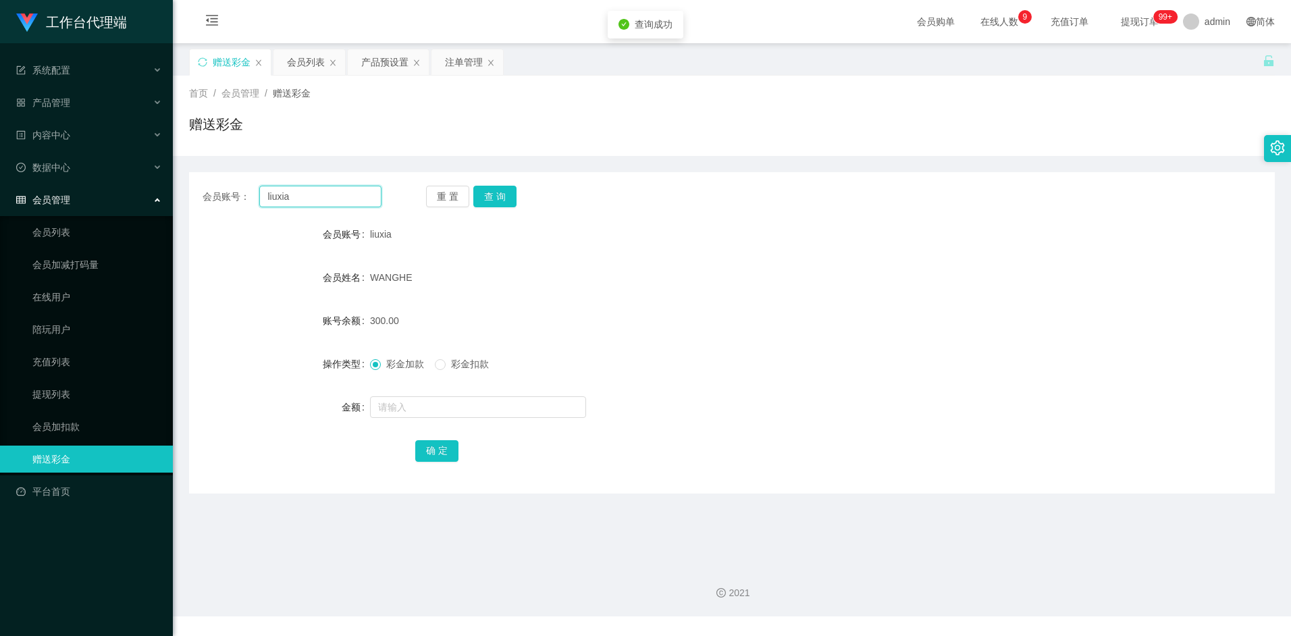
drag, startPoint x: 299, startPoint y: 199, endPoint x: 208, endPoint y: 199, distance: 90.5
click at [208, 199] on div "会员账号： liuxia" at bounding box center [292, 197] width 179 height 22
paste input "Alvintan"
type input "Alvintan"
click at [498, 192] on button "查 询" at bounding box center [494, 197] width 43 height 22
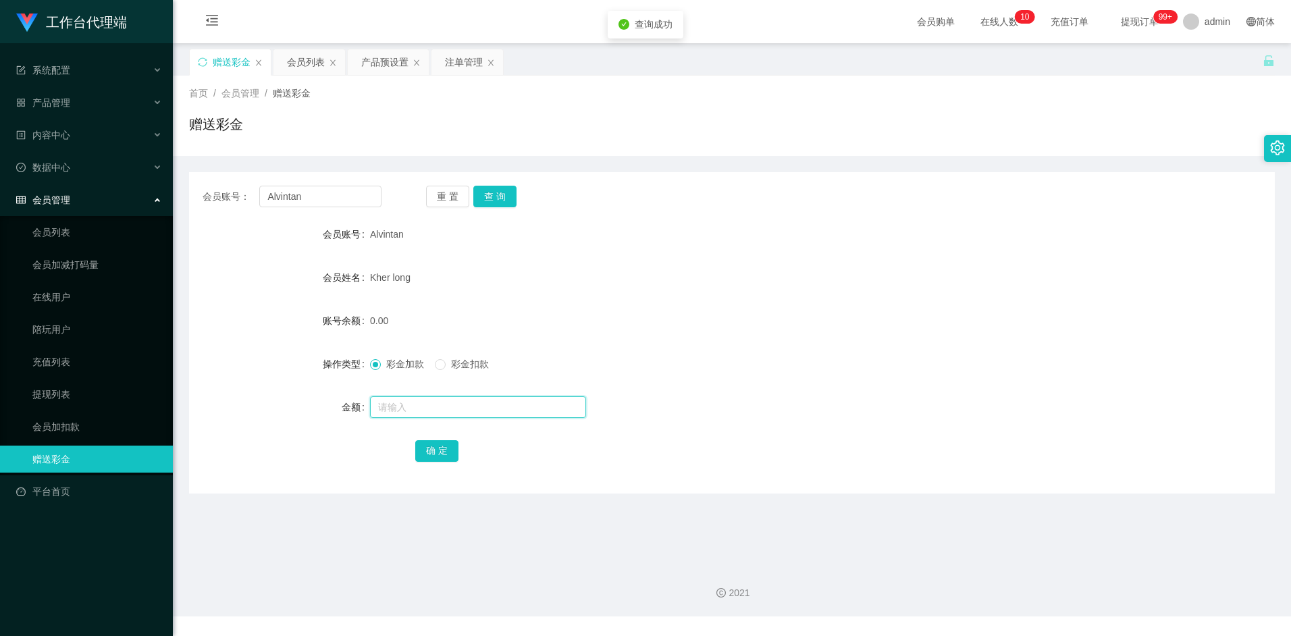
click at [408, 403] on input "text" at bounding box center [478, 407] width 216 height 22
type input "300"
click at [432, 454] on button "确 定" at bounding box center [436, 451] width 43 height 22
drag, startPoint x: 588, startPoint y: 298, endPoint x: 380, endPoint y: 209, distance: 226.3
click at [588, 298] on form "会员账号 Alvintan 会员姓名 Kher long 账号余额 300.00 操作类型 彩金加款 彩金扣款 金额 确 定" at bounding box center [732, 342] width 1086 height 243
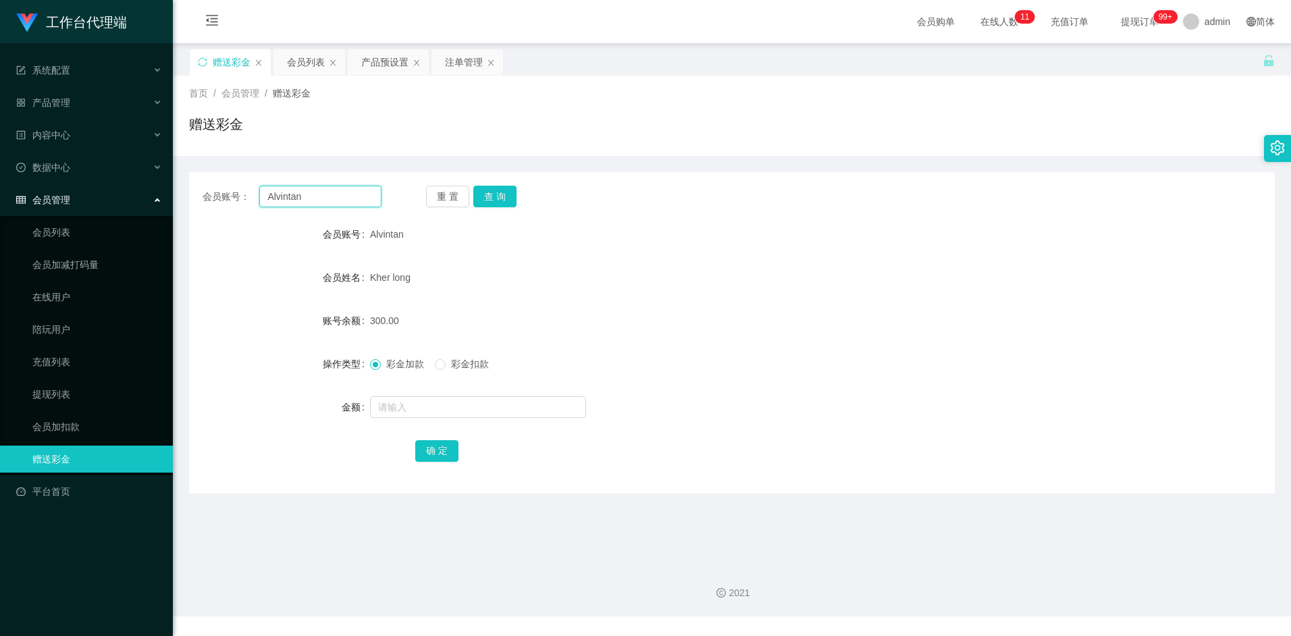
click at [325, 192] on input "Alvintan" at bounding box center [320, 197] width 122 height 22
paste input "liuxia"
type input "liuxia"
click at [506, 196] on button "查 询" at bounding box center [494, 197] width 43 height 22
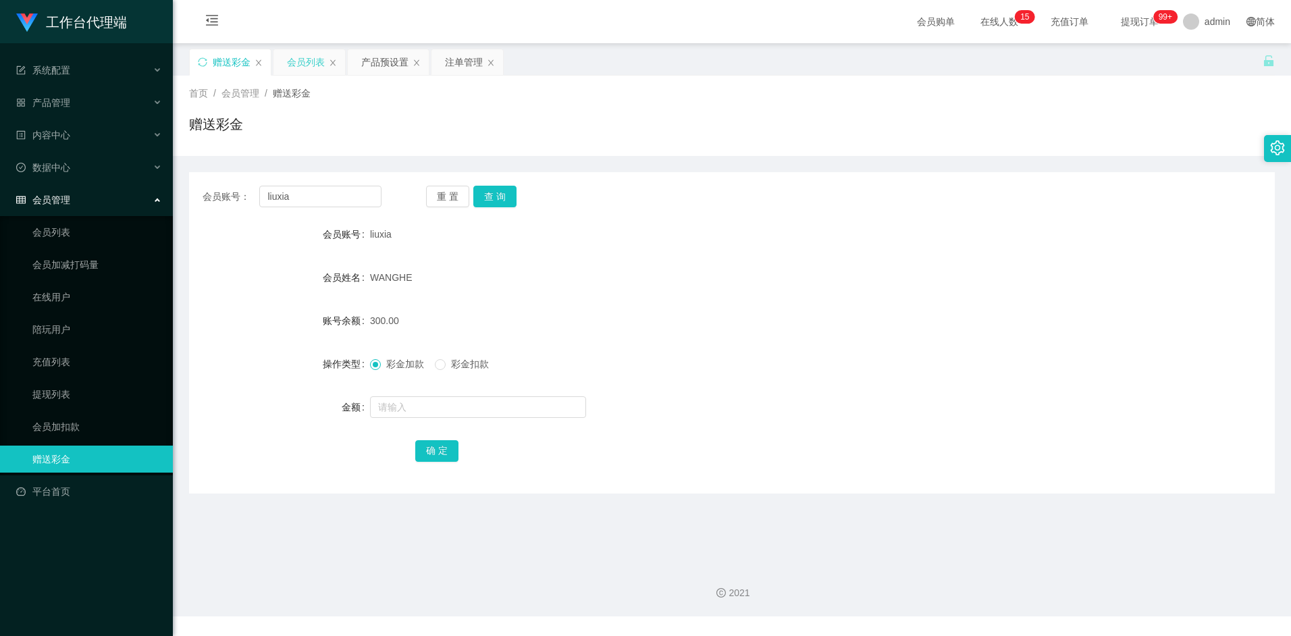
click at [304, 68] on div "会员列表" at bounding box center [306, 62] width 38 height 26
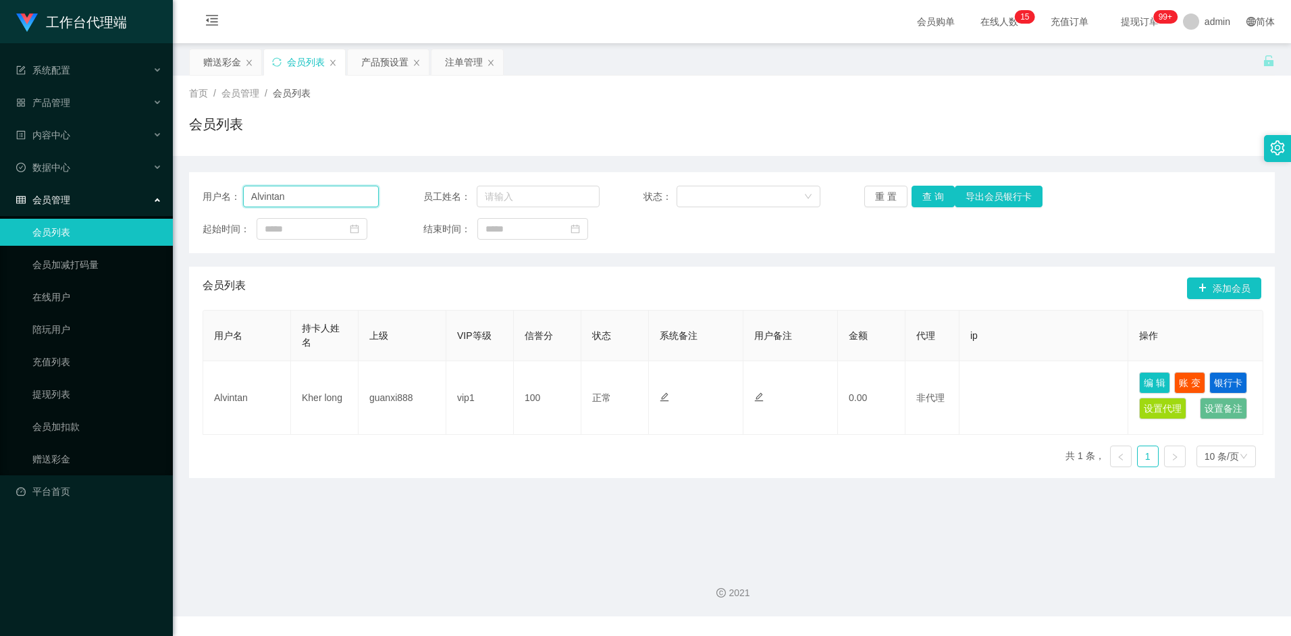
drag, startPoint x: 301, startPoint y: 201, endPoint x: 185, endPoint y: 201, distance: 116.2
click at [185, 201] on main "关闭左侧 关闭右侧 关闭其它 刷新页面 赠送彩金 会员列表 产品预设置 注单管理 首页 / 会员管理 / 会员列表 / 会员列表 用户名： Alvintan …" at bounding box center [732, 298] width 1119 height 511
click at [304, 195] on input "abcdefg" at bounding box center [311, 197] width 136 height 22
type input "abcdefg1234"
click at [933, 199] on button "查 询" at bounding box center [933, 197] width 43 height 22
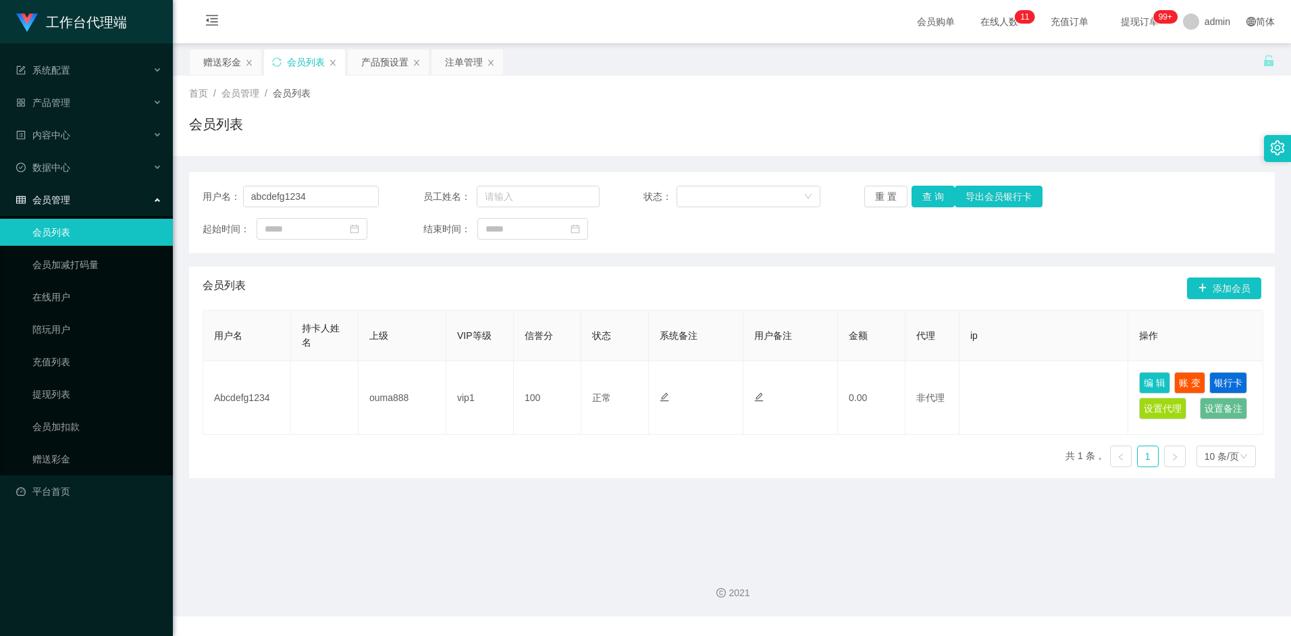
drag, startPoint x: 436, startPoint y: 509, endPoint x: 421, endPoint y: 480, distance: 32.6
click at [436, 509] on main "关闭左侧 关闭右侧 关闭其它 刷新页面 赠送彩金 会员列表 产品预设置 注单管理 首页 / 会员管理 / 会员列表 / 会员列表 用户名： abcdefg12…" at bounding box center [732, 298] width 1119 height 511
drag, startPoint x: 330, startPoint y: 195, endPoint x: 200, endPoint y: 197, distance: 130.4
click at [200, 197] on div "用户名： abcdefg1234 员工姓名： 状态： 重 置 查 询 导出会员银行卡 起始时间： 结束时间：" at bounding box center [732, 212] width 1086 height 81
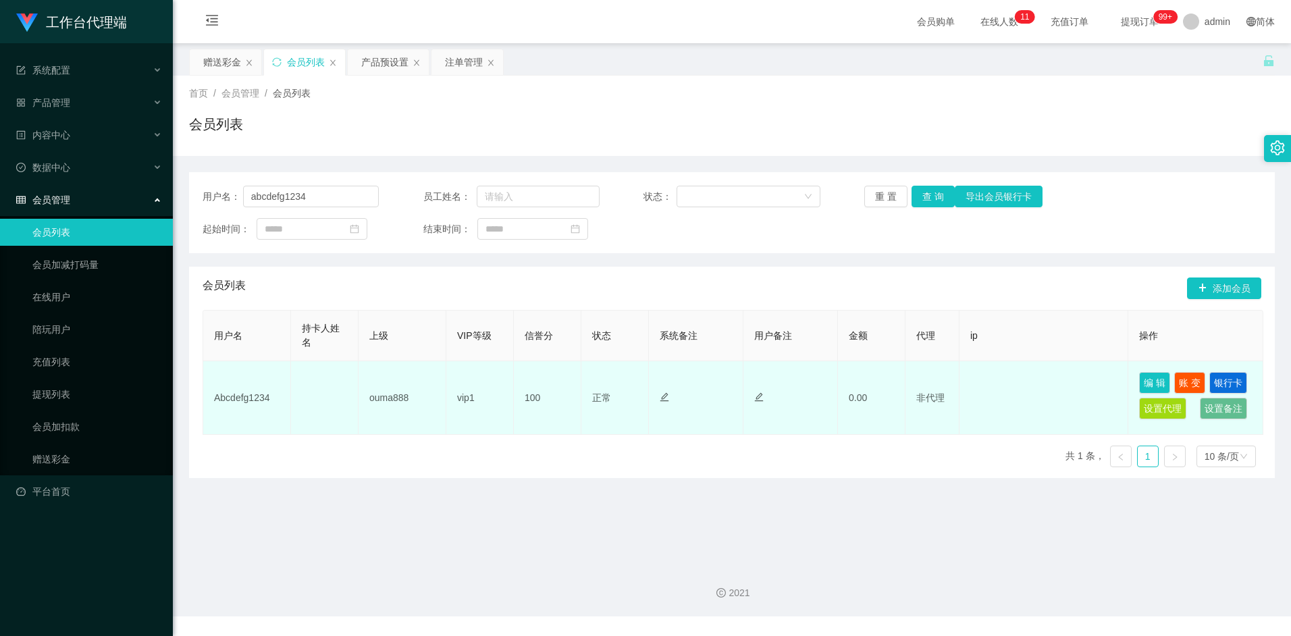
drag, startPoint x: 263, startPoint y: 389, endPoint x: 269, endPoint y: 395, distance: 8.6
click at [263, 390] on td "Abcdefg1234" at bounding box center [247, 398] width 88 height 74
click at [269, 395] on td "Abcdefg1234" at bounding box center [247, 398] width 88 height 74
click at [269, 396] on td "Abcdefg1234" at bounding box center [247, 398] width 88 height 74
click at [266, 396] on td "Abcdefg1234" at bounding box center [247, 398] width 88 height 74
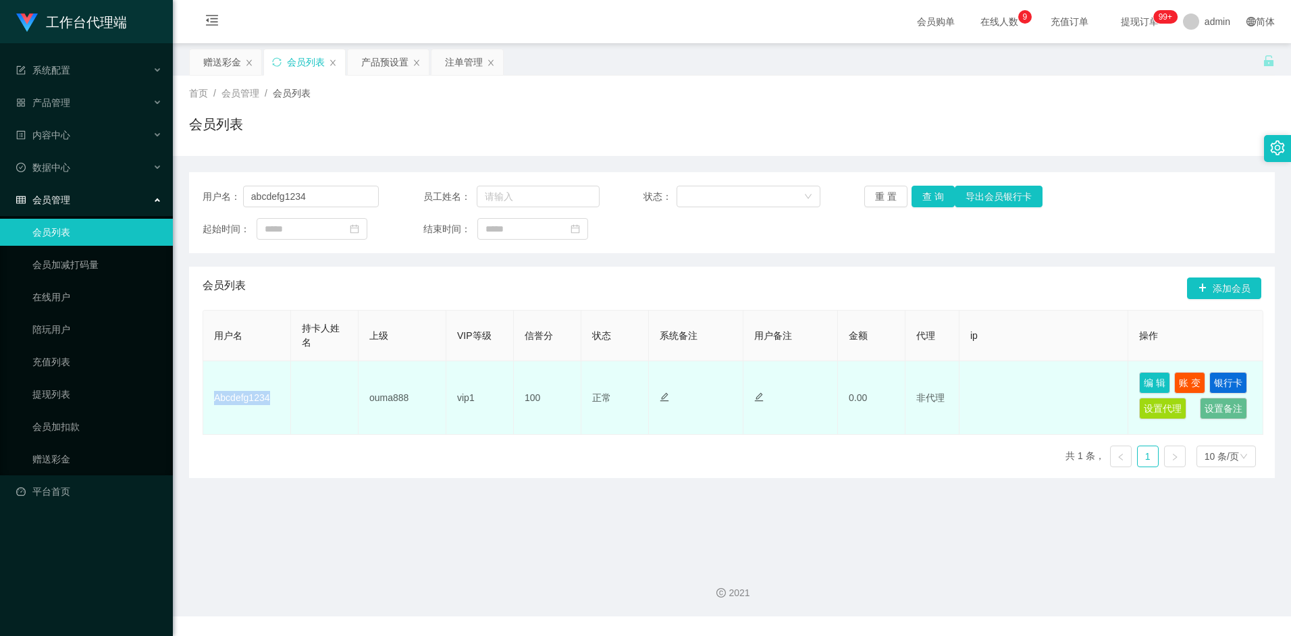
drag, startPoint x: 271, startPoint y: 395, endPoint x: 215, endPoint y: 397, distance: 56.1
click at [215, 397] on td "Abcdefg1234" at bounding box center [247, 398] width 88 height 74
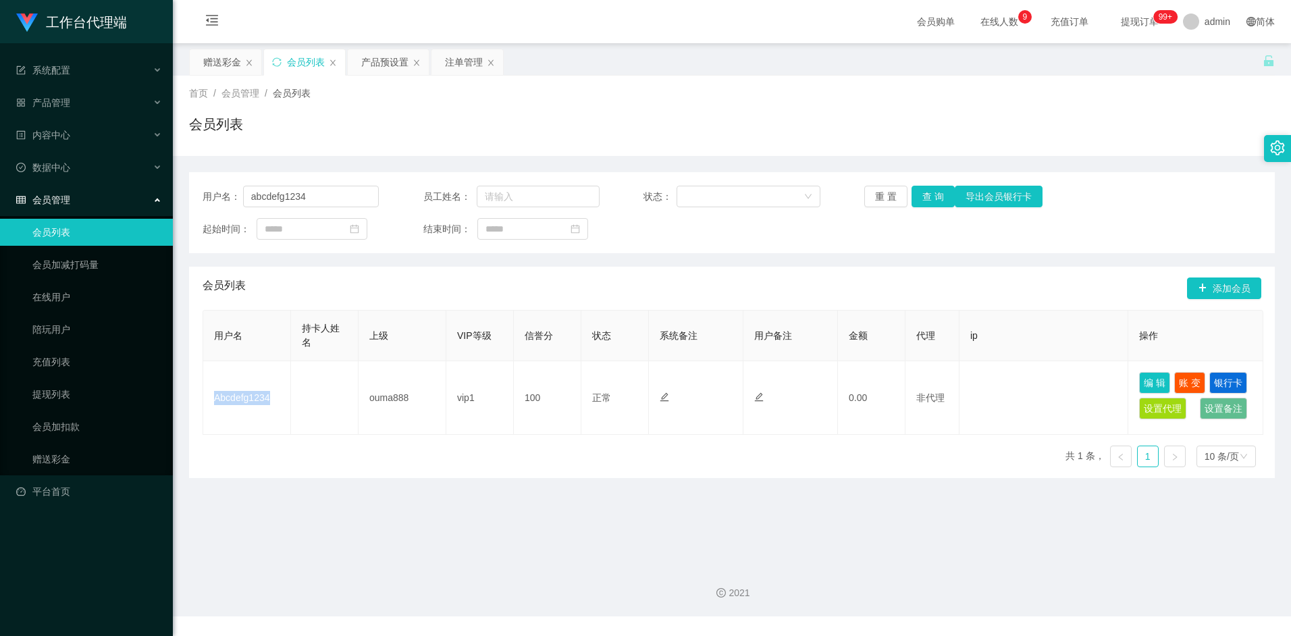
copy td "Abcdefg1234"
click at [216, 70] on div "赠送彩金" at bounding box center [222, 62] width 38 height 26
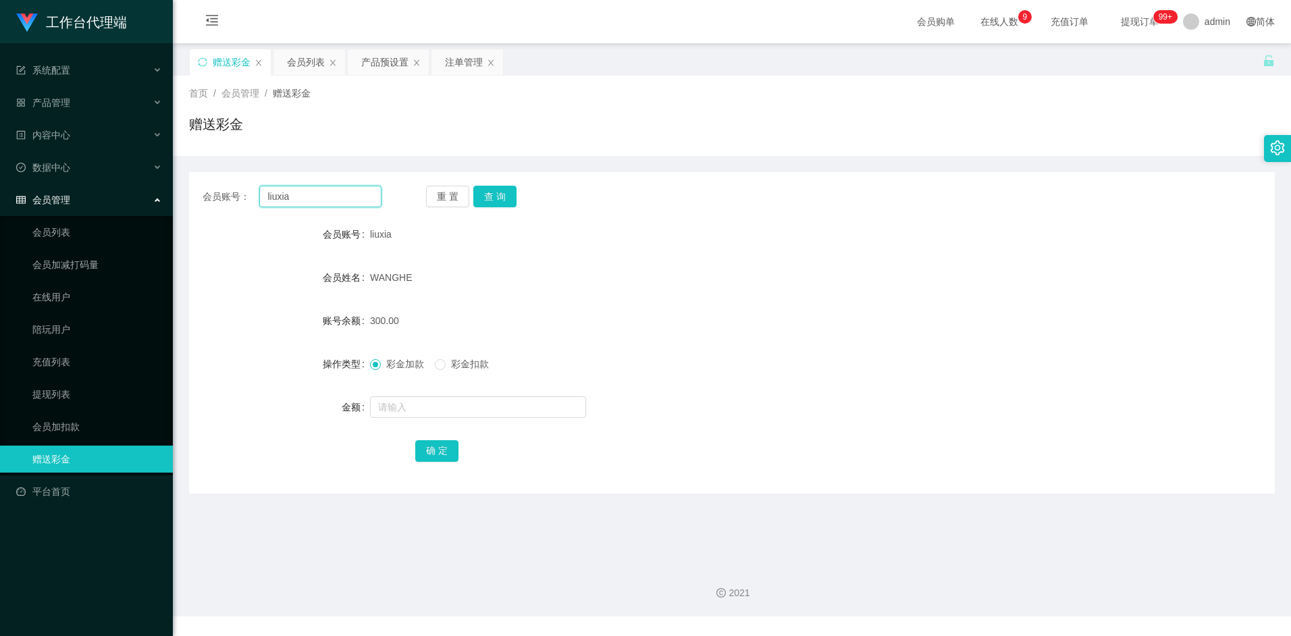
drag, startPoint x: 313, startPoint y: 194, endPoint x: 224, endPoint y: 191, distance: 89.9
click at [224, 191] on div "会员账号： liuxia" at bounding box center [292, 197] width 179 height 22
paste input "Abcdefg1234"
type input "Abcdefg1234"
click at [500, 197] on button "查 询" at bounding box center [494, 197] width 43 height 22
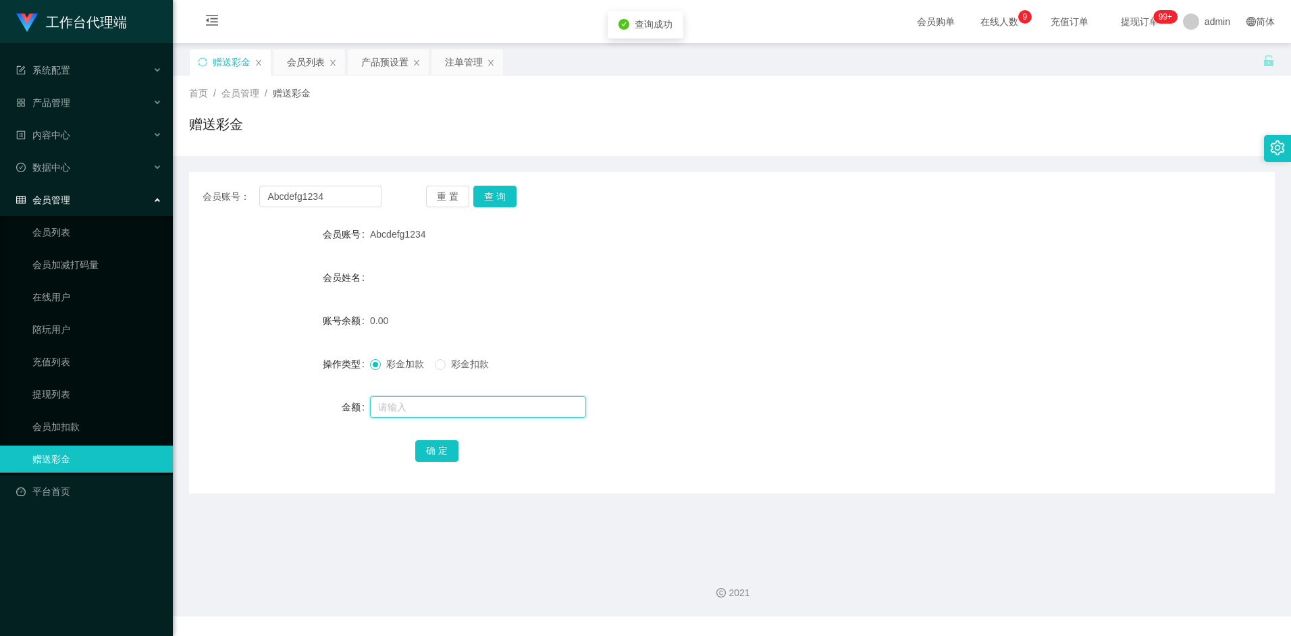
click at [398, 402] on input "text" at bounding box center [478, 407] width 216 height 22
type input "100"
click at [438, 446] on button "确 定" at bounding box center [436, 451] width 43 height 22
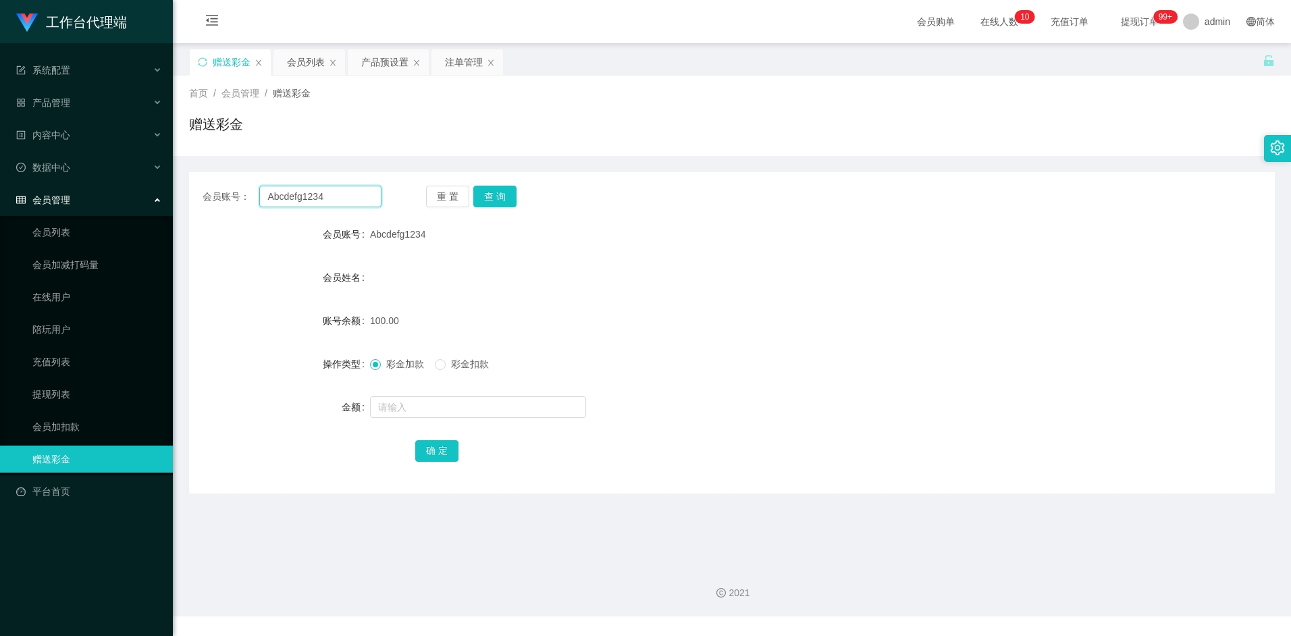
drag, startPoint x: 324, startPoint y: 196, endPoint x: 80, endPoint y: 196, distance: 244.5
click at [80, 196] on section "工作台代理端 系统配置 产品管理 产品列表 产品预设置 开奖记录 注单管理 即时注单 内容中心 数据中心 会员管理 会员列表 会员加减打码量 在线用户 陪玩用…" at bounding box center [645, 308] width 1291 height 617
paste input "Darren66"
type input "Darren66"
click at [498, 199] on button "查 询" at bounding box center [494, 197] width 43 height 22
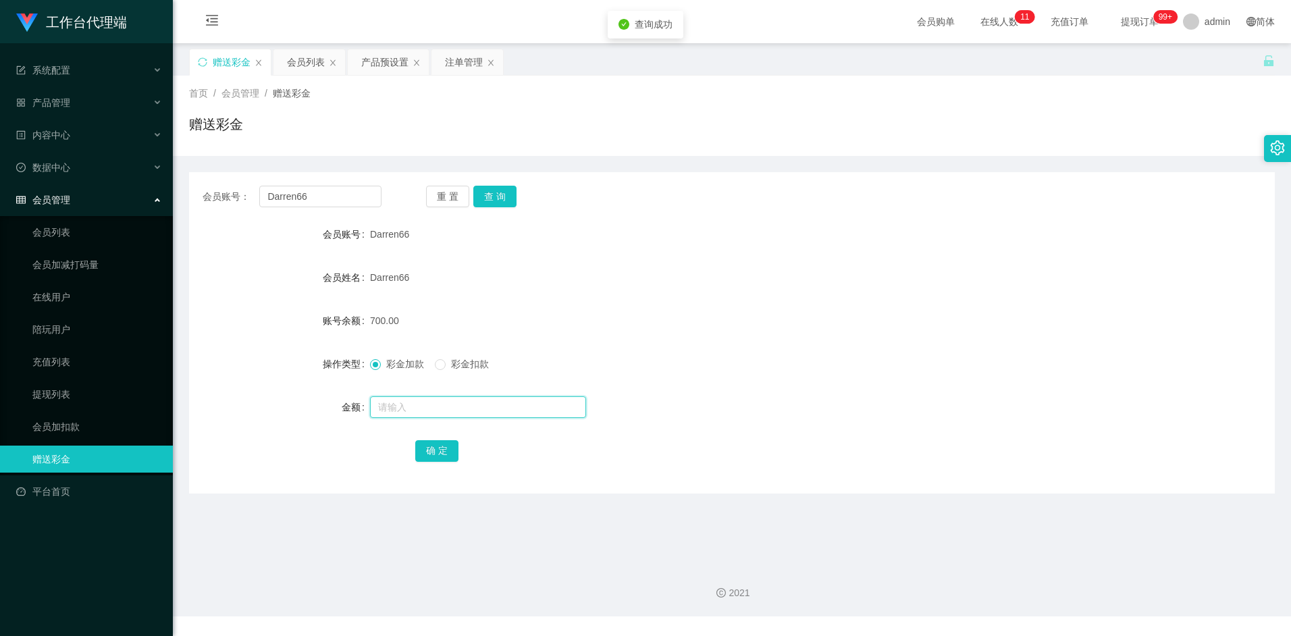
click at [407, 411] on input "text" at bounding box center [478, 407] width 216 height 22
type input "1300"
click at [442, 443] on button "确 定" at bounding box center [436, 451] width 43 height 22
click at [704, 274] on div "Darren66" at bounding box center [687, 277] width 634 height 27
drag, startPoint x: 326, startPoint y: 199, endPoint x: 215, endPoint y: 197, distance: 110.8
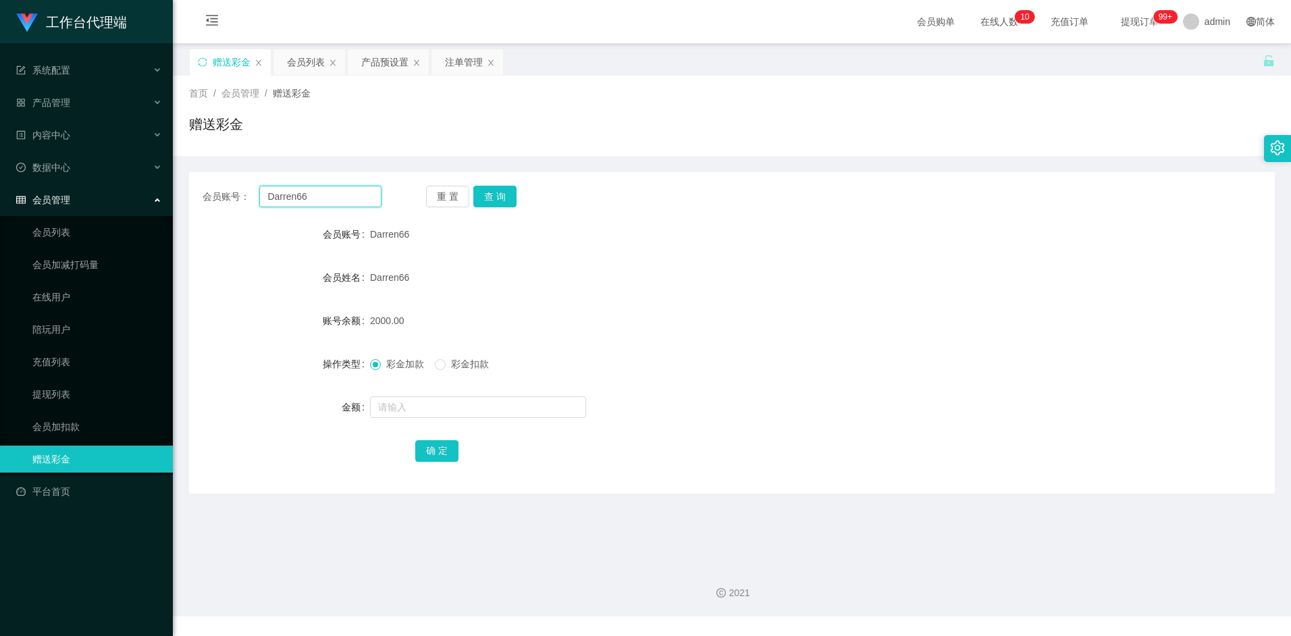
click at [215, 197] on div "会员账号： Darren66" at bounding box center [292, 197] width 179 height 22
paste input "liuxia"
type input "liuxia"
click at [495, 199] on button "查 询" at bounding box center [494, 197] width 43 height 22
drag, startPoint x: 297, startPoint y: 57, endPoint x: 311, endPoint y: 82, distance: 29.3
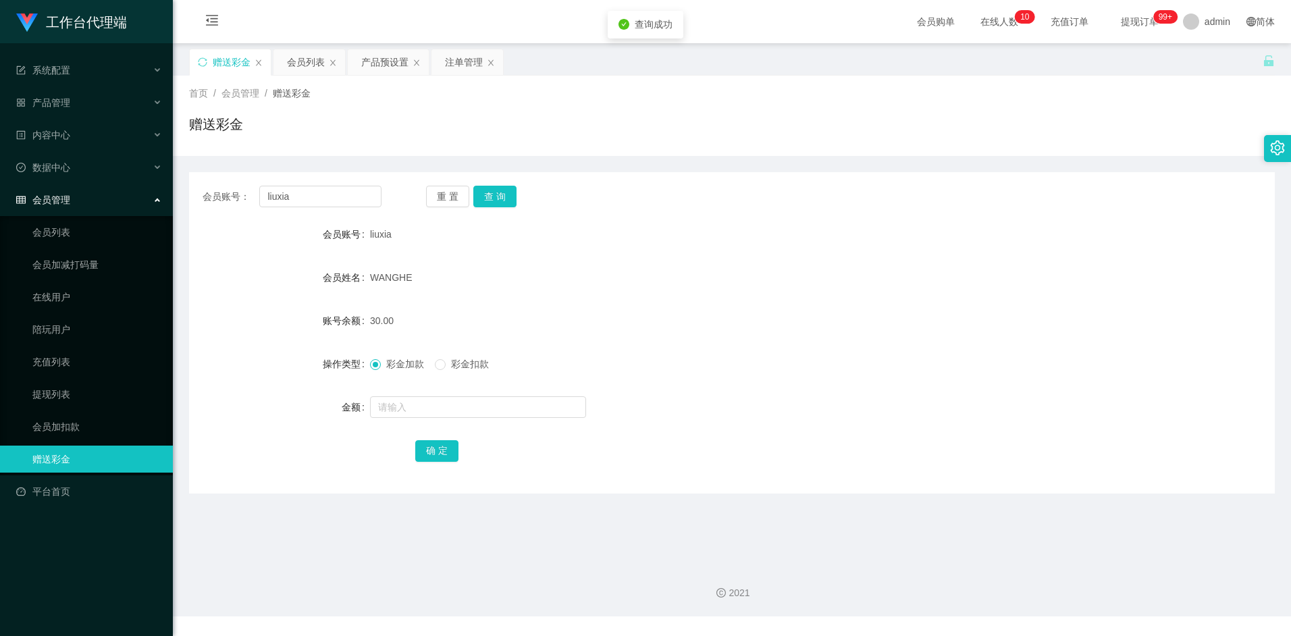
click at [297, 56] on div "会员列表" at bounding box center [306, 62] width 38 height 26
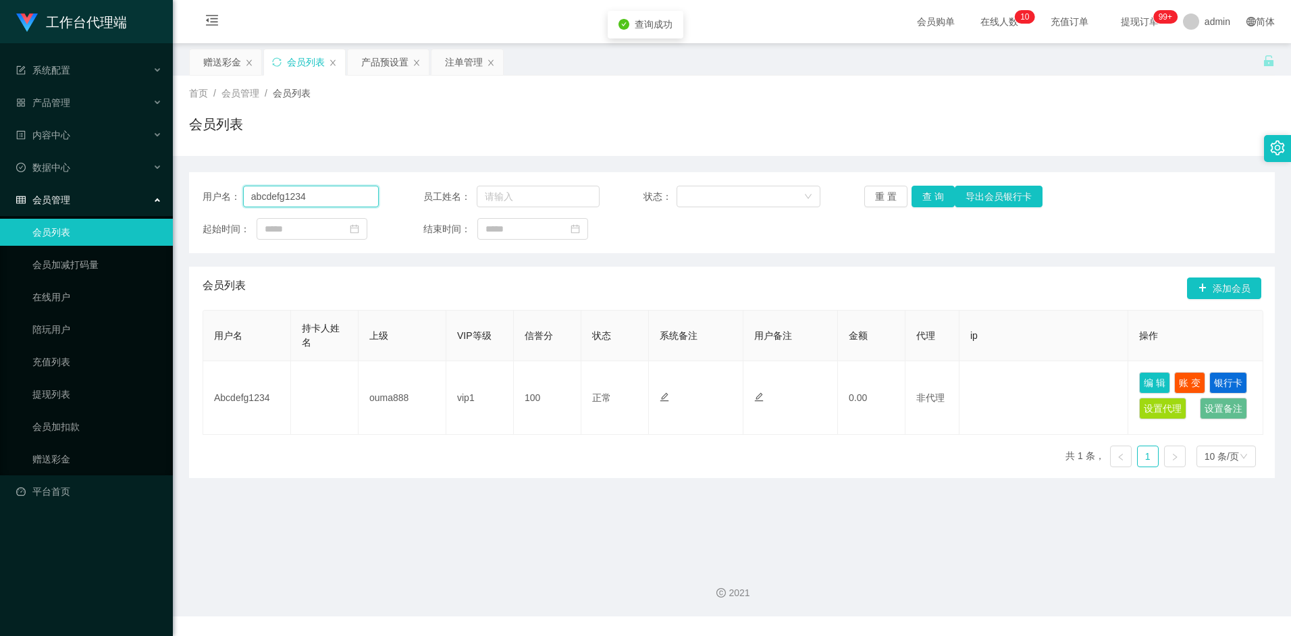
click at [336, 199] on input "abcdefg1234" at bounding box center [311, 197] width 136 height 22
click at [220, 57] on div "赠送彩金" at bounding box center [222, 62] width 38 height 26
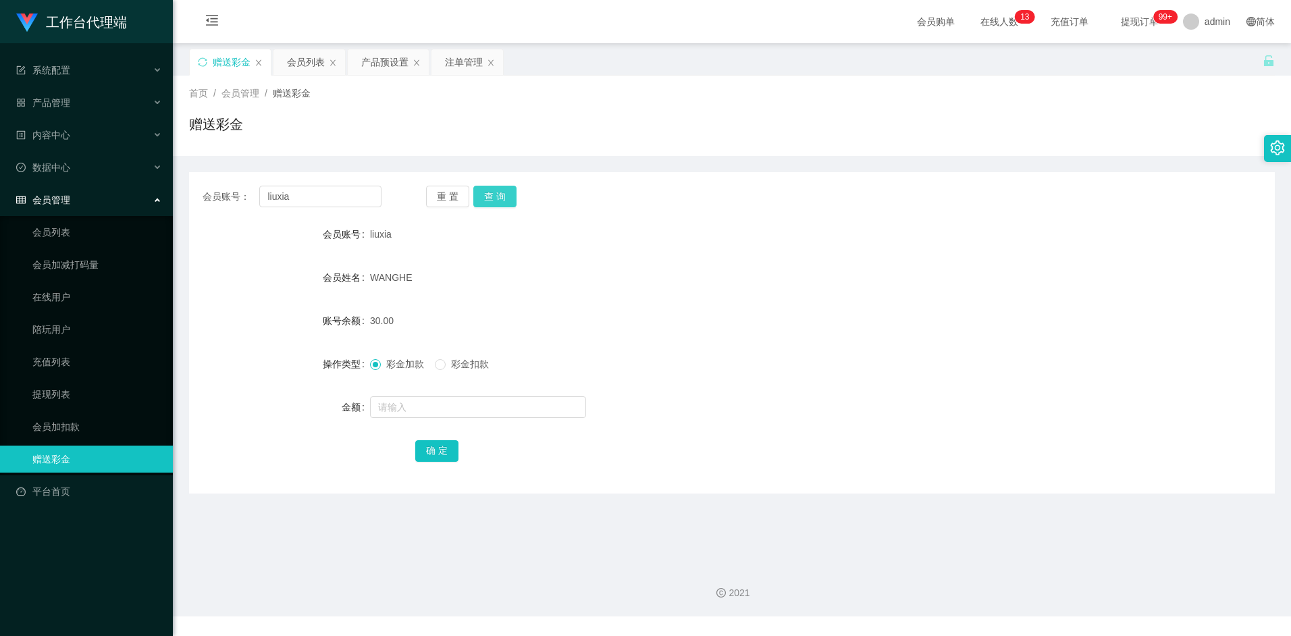
click at [500, 194] on button "查 询" at bounding box center [494, 197] width 43 height 22
click at [409, 406] on input "text" at bounding box center [478, 407] width 216 height 22
type input "180"
click at [455, 369] on span "彩金扣款" at bounding box center [470, 364] width 49 height 11
click at [437, 452] on button "确 定" at bounding box center [436, 451] width 43 height 22
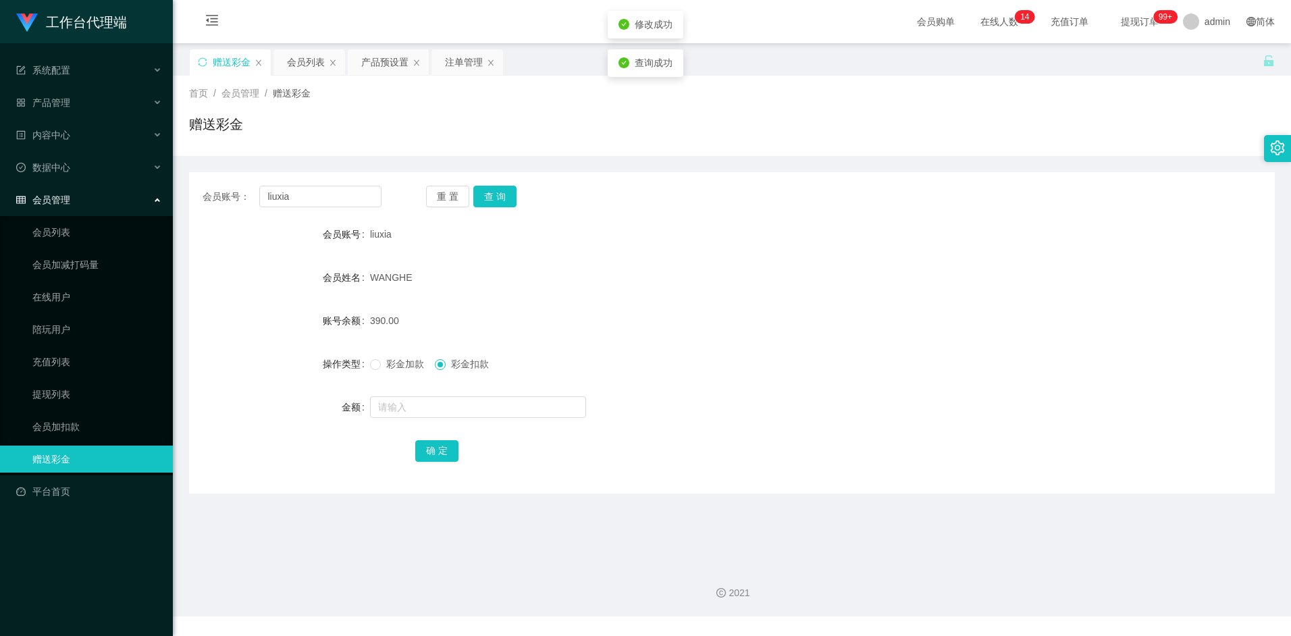
click at [765, 382] on form "会员账号 liuxia 会员姓名 WANGHE 账号余额 390.00 操作类型 彩金加款 彩金扣款 金额 确 定" at bounding box center [732, 342] width 1086 height 243
click at [509, 190] on button "查 询" at bounding box center [494, 197] width 43 height 22
click at [696, 307] on form "会员账号 liuxia 会员姓名 WANGHE 账号余额 390.00 操作类型 彩金加款 彩金扣款 金额 确 定" at bounding box center [732, 342] width 1086 height 243
click at [313, 60] on div "会员列表" at bounding box center [306, 62] width 38 height 26
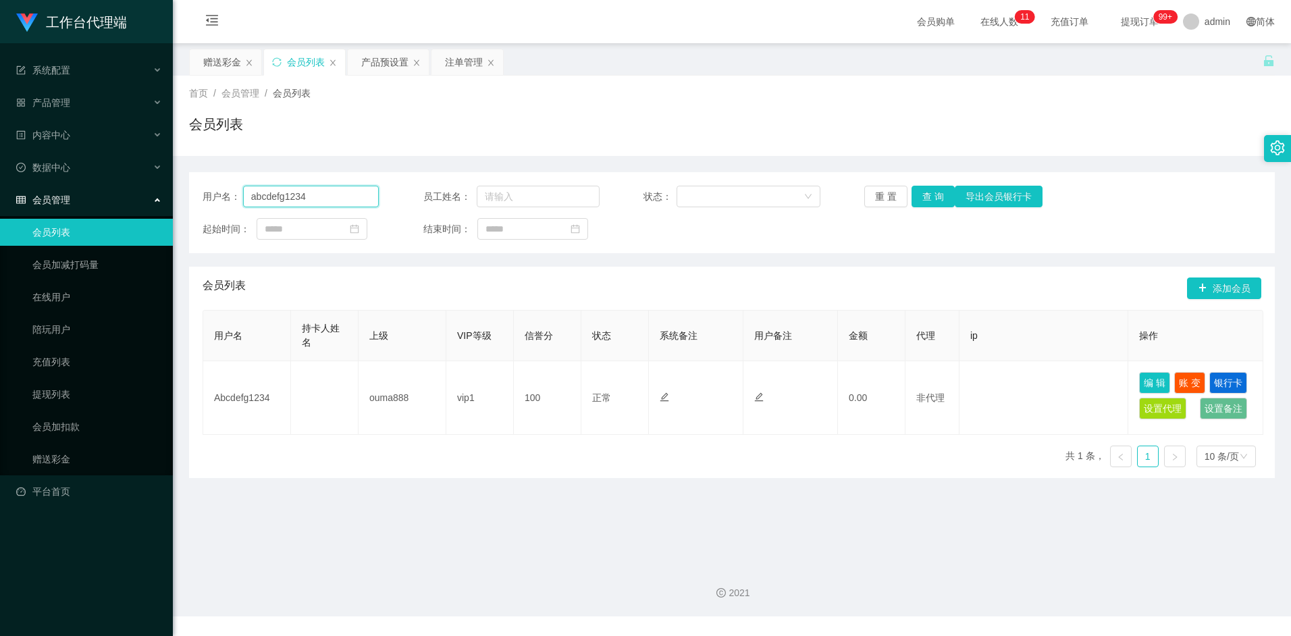
drag, startPoint x: 324, startPoint y: 193, endPoint x: 215, endPoint y: 192, distance: 109.4
click at [215, 192] on div "用户名： abcdefg1234" at bounding box center [291, 197] width 176 height 22
click at [215, 68] on div "赠送彩金" at bounding box center [222, 62] width 38 height 26
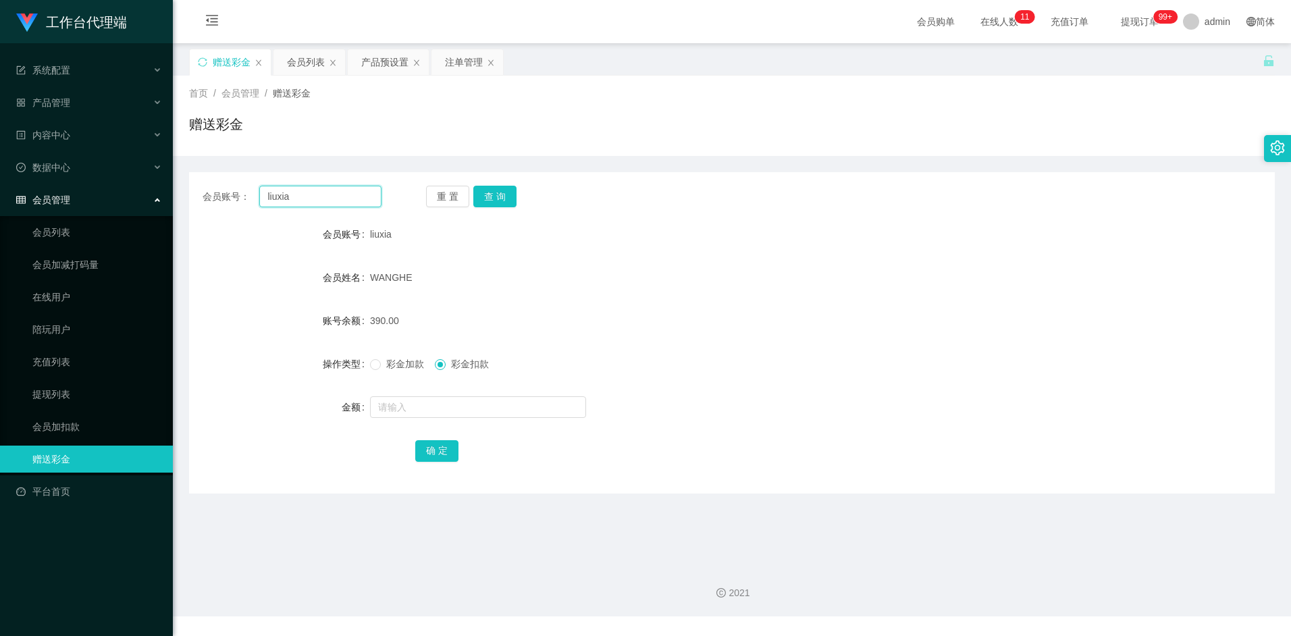
drag, startPoint x: 296, startPoint y: 197, endPoint x: 223, endPoint y: 195, distance: 73.0
click at [223, 195] on div "会员账号： liuxia" at bounding box center [292, 197] width 179 height 22
paste input "abcdefg1234"
type input "abcdefg1234"
drag, startPoint x: 496, startPoint y: 197, endPoint x: 505, endPoint y: 213, distance: 18.8
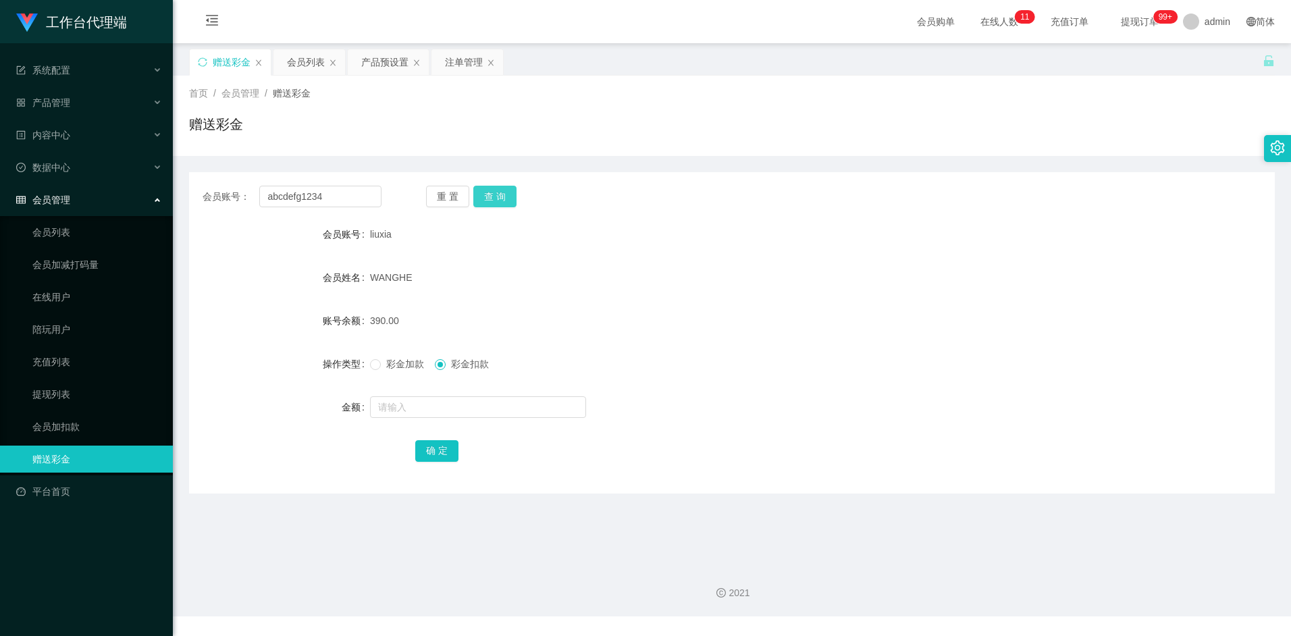
click at [496, 197] on button "查 询" at bounding box center [494, 197] width 43 height 22
click at [379, 62] on div "产品预设置" at bounding box center [384, 62] width 47 height 26
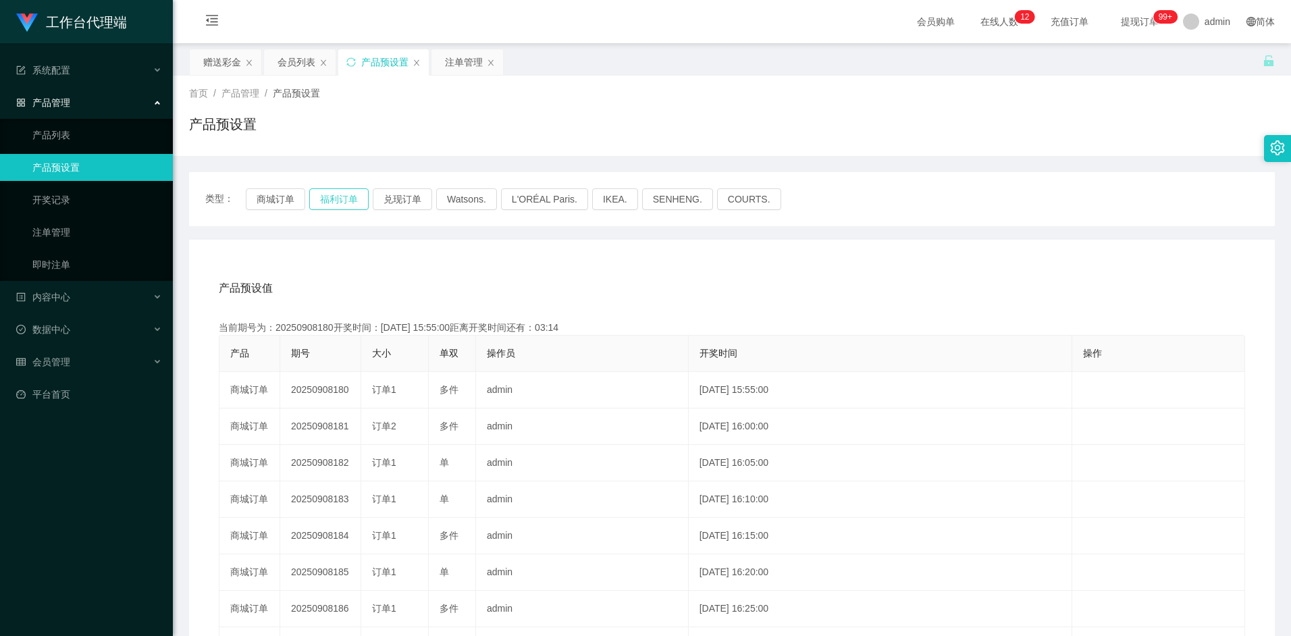
click at [344, 197] on button "福利订单" at bounding box center [338, 199] width 59 height 22
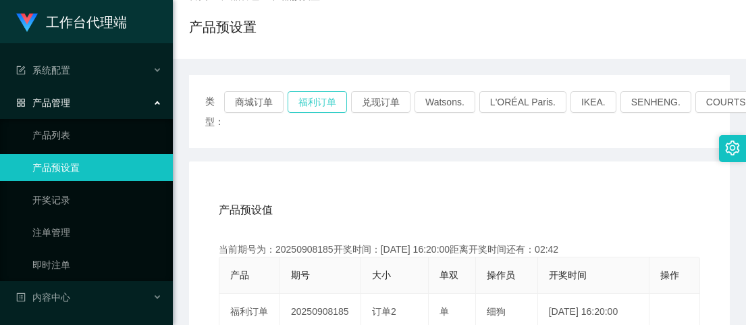
scroll to position [146, 0]
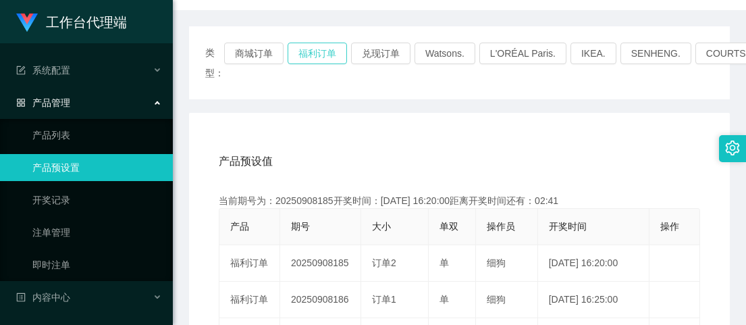
click at [332, 57] on button "福利订单" at bounding box center [317, 54] width 59 height 22
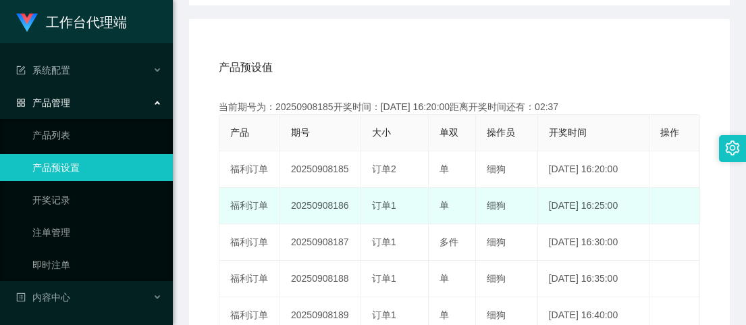
scroll to position [243, 0]
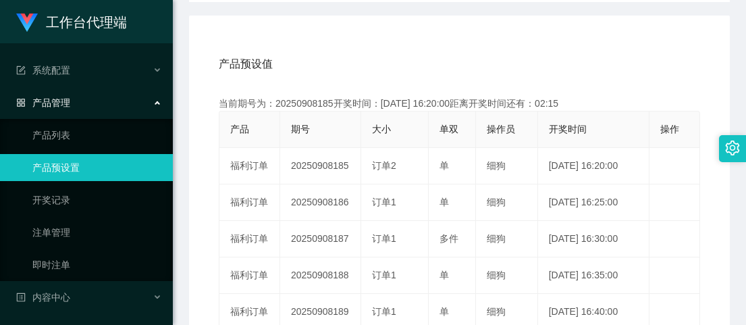
click at [340, 48] on div "产品预设值 添加期号" at bounding box center [460, 64] width 482 height 38
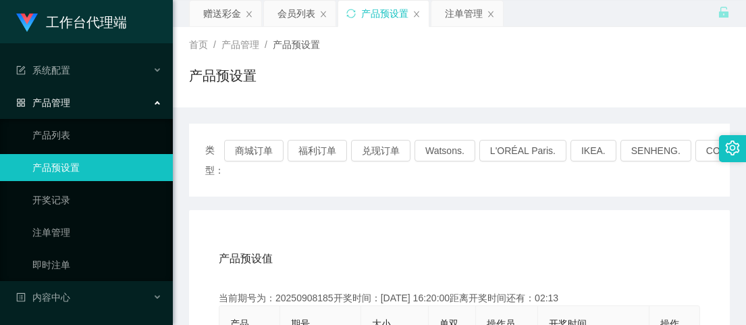
scroll to position [49, 0]
click at [290, 16] on div "会员列表" at bounding box center [297, 14] width 38 height 26
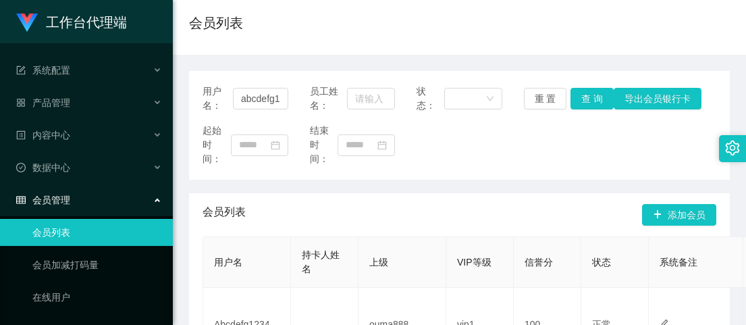
scroll to position [97, 0]
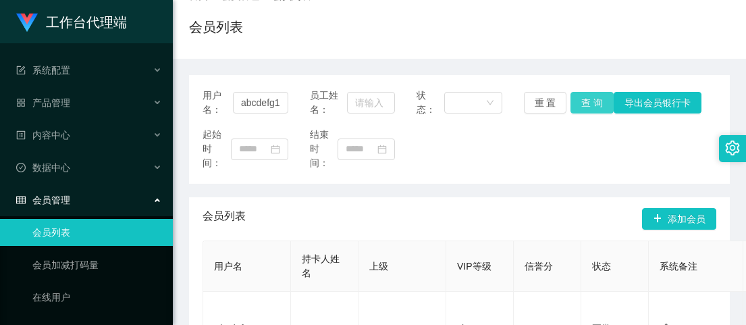
click at [596, 109] on button "查 询" at bounding box center [592, 103] width 43 height 22
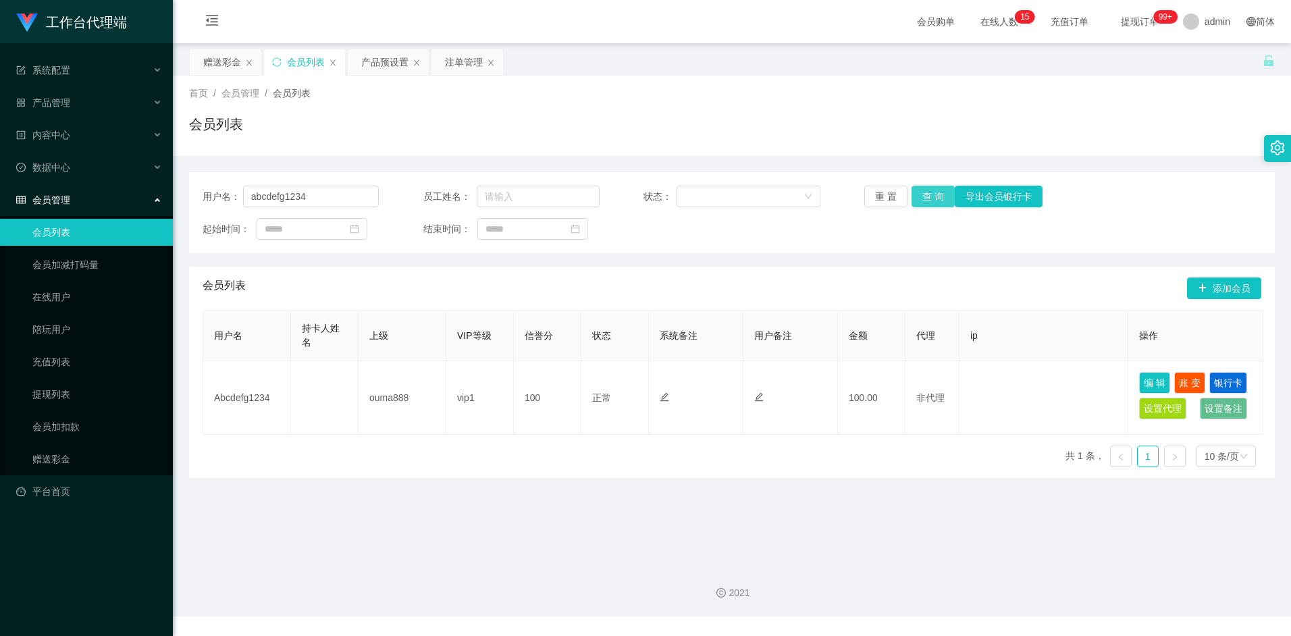
scroll to position [0, 0]
drag, startPoint x: 269, startPoint y: 399, endPoint x: 196, endPoint y: 399, distance: 72.9
click at [196, 399] on div "会员列表 添加会员 用户名 持卡人姓名 上级 VIP等级 信誉分 状态 系统备注 用户备注 金额 代理 ip 操作 Abcdefg1234 ouma888 v…" at bounding box center [732, 372] width 1086 height 211
click at [342, 483] on main "关闭左侧 关闭右侧 关闭其它 刷新页面 赠送彩金 会员列表 产品预设置 注单管理 首页 / 会员管理 / 会员列表 / 会员列表 用户名： abcdefg12…" at bounding box center [732, 298] width 1119 height 511
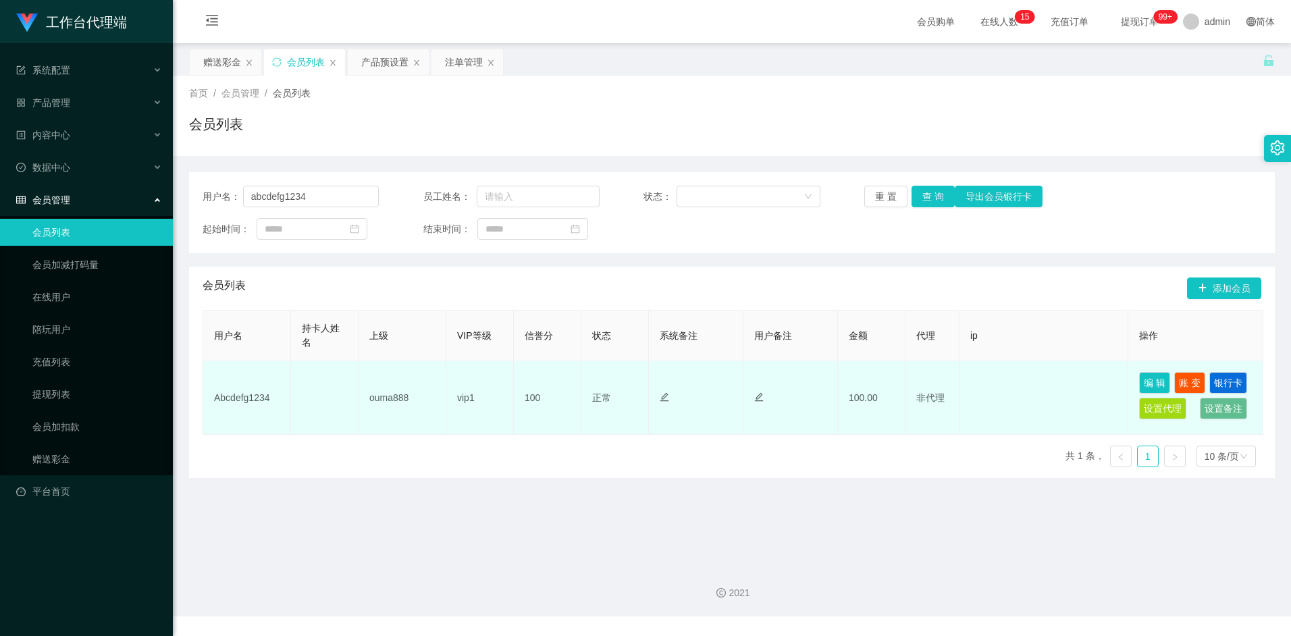
click at [234, 395] on td "Abcdefg1234" at bounding box center [247, 398] width 88 height 74
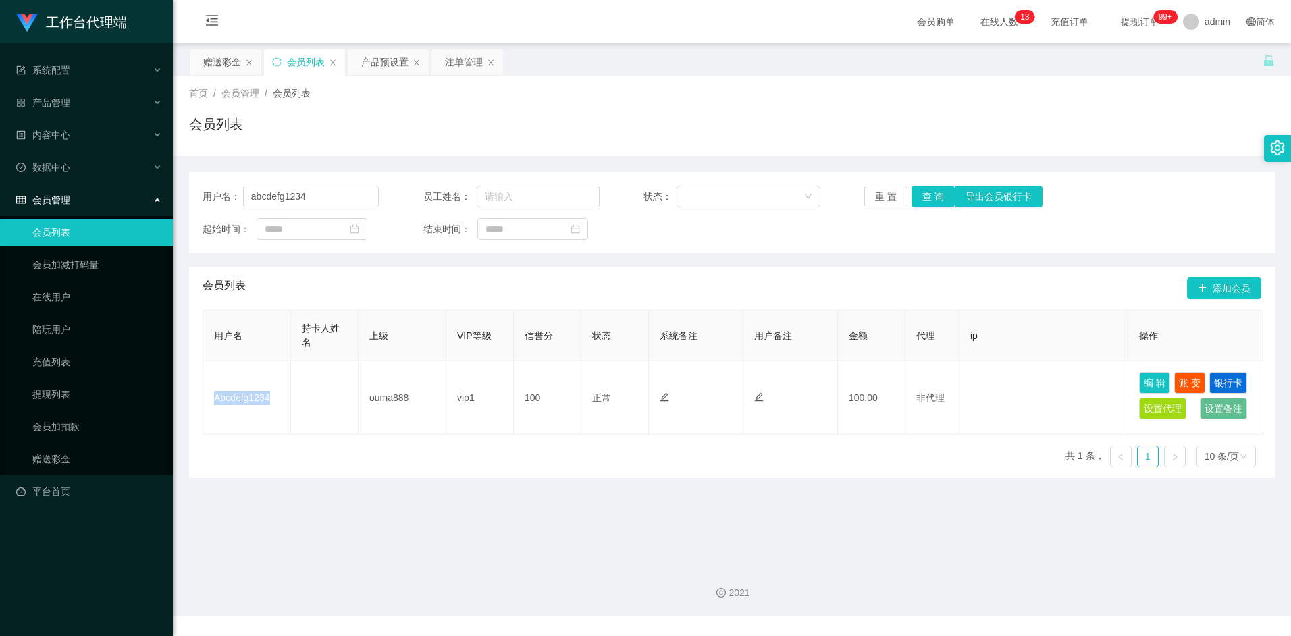
copy td "Abcdefg1234"
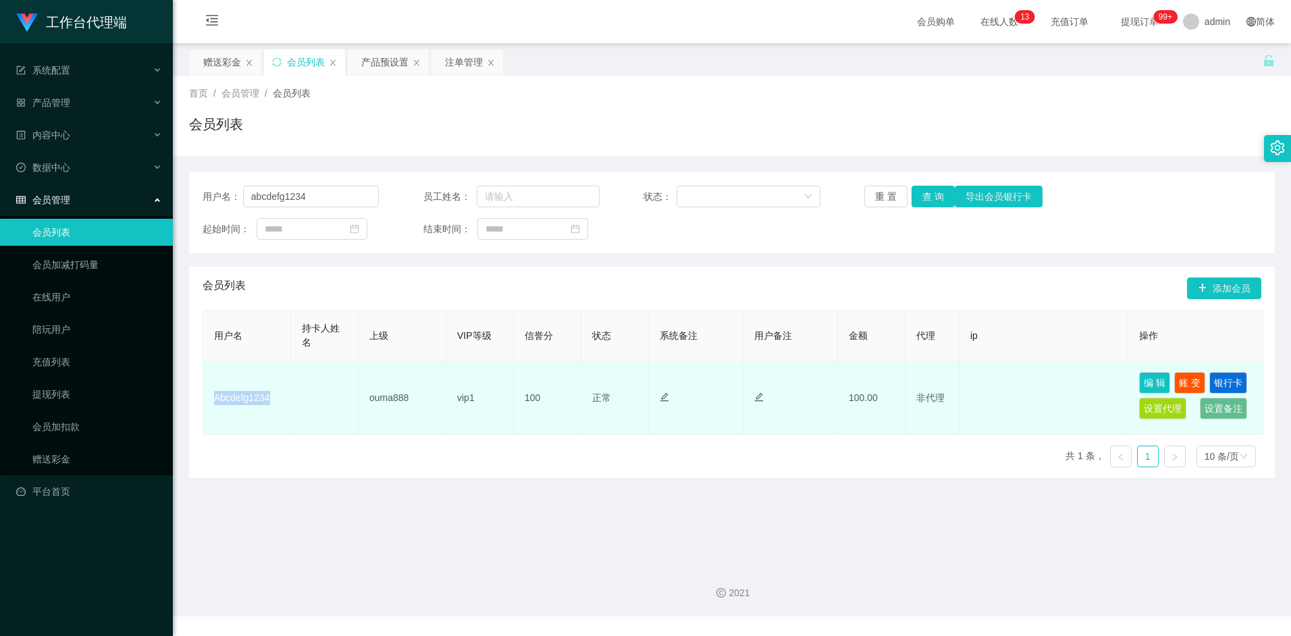
click at [250, 391] on td "Abcdefg1234" at bounding box center [247, 398] width 88 height 74
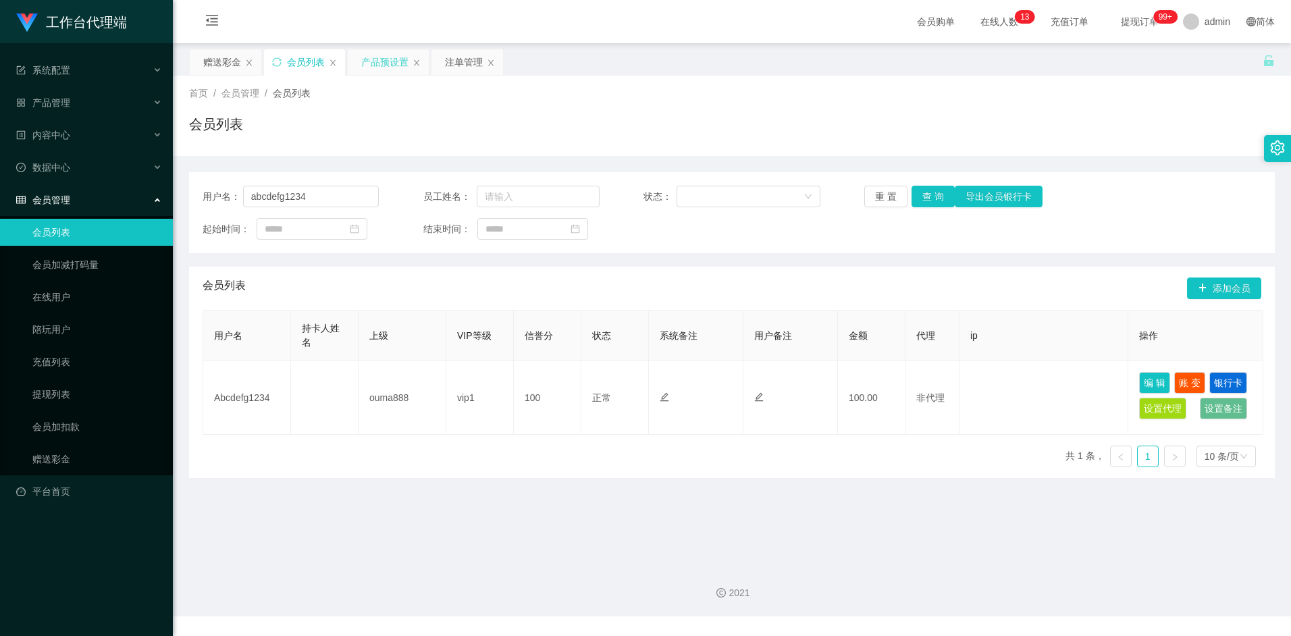
click at [392, 68] on div "产品预设置" at bounding box center [384, 62] width 47 height 26
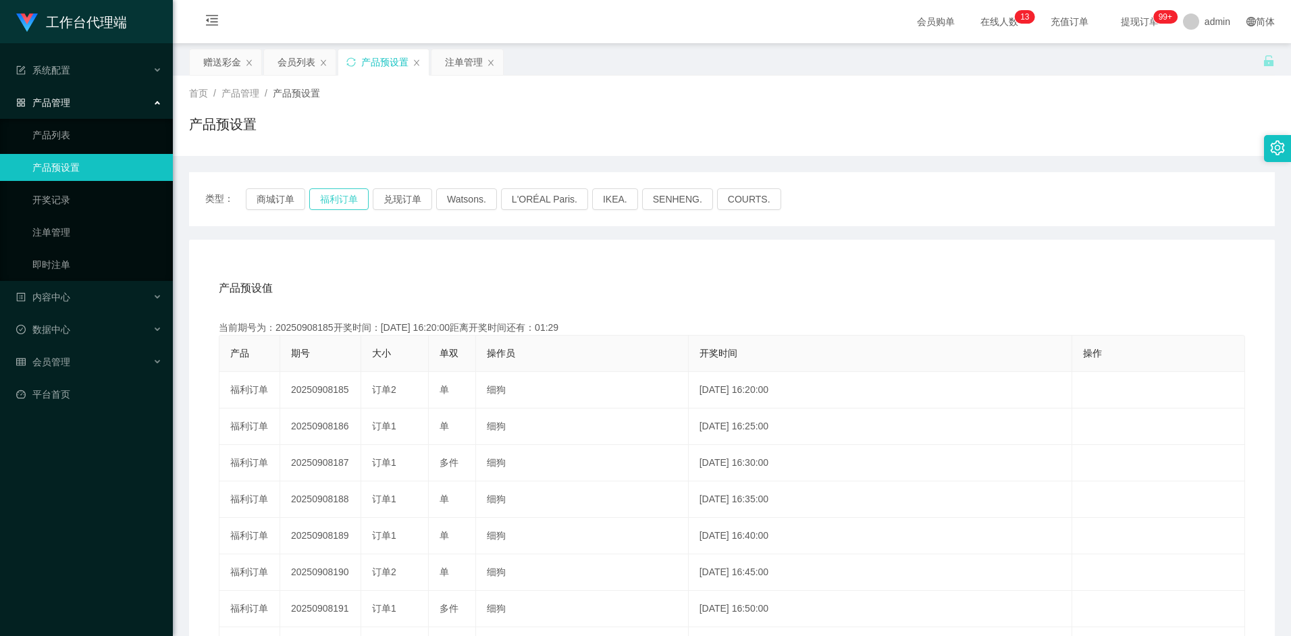
click at [351, 203] on button "福利订单" at bounding box center [338, 199] width 59 height 22
click at [457, 66] on div "注单管理" at bounding box center [464, 62] width 38 height 26
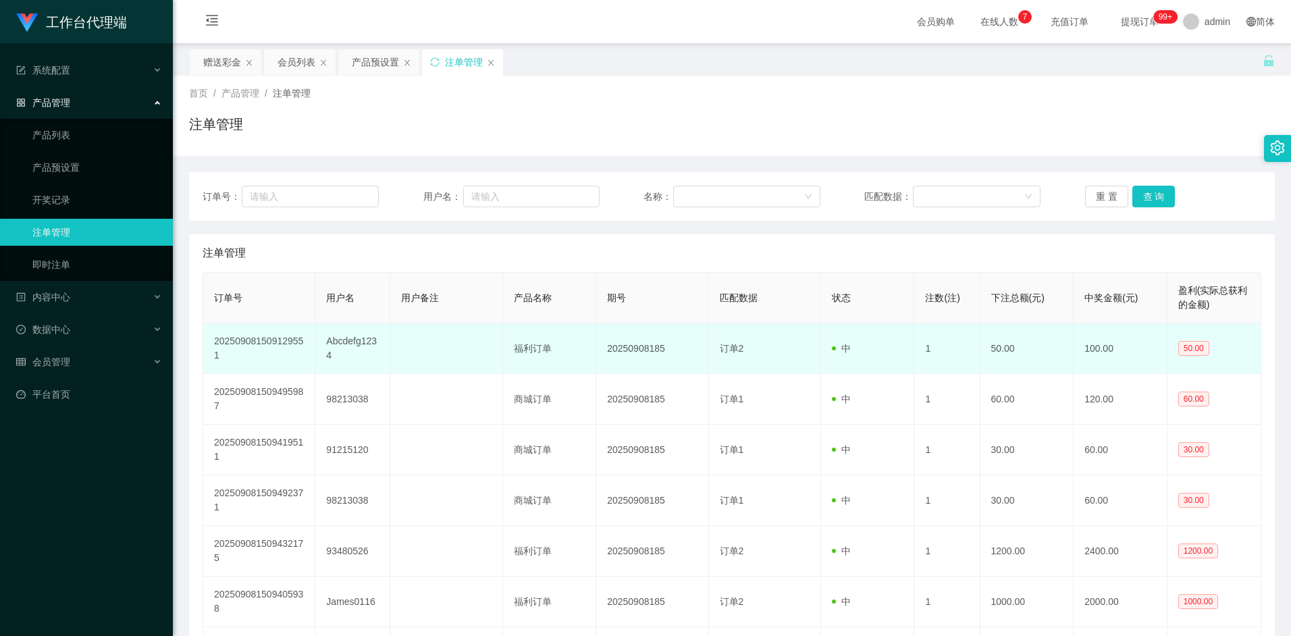
click at [355, 345] on td "Abcdefg1234" at bounding box center [352, 349] width 75 height 51
copy td "Abcdefg1234"
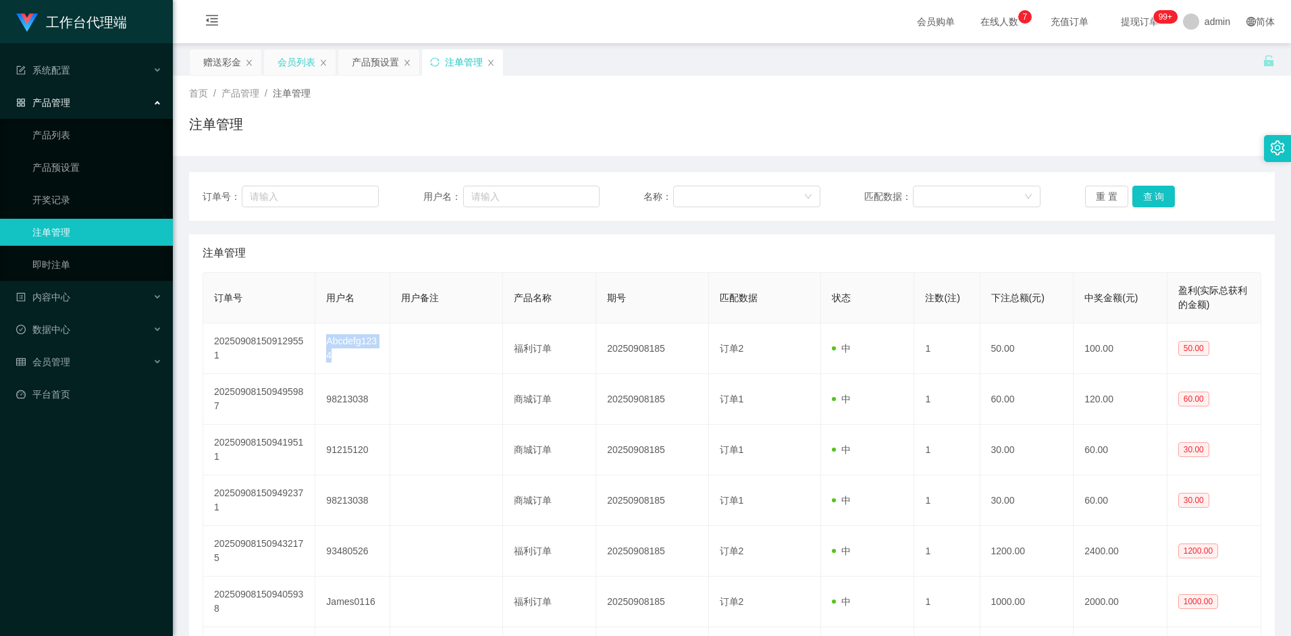
click at [286, 59] on div "会员列表" at bounding box center [297, 62] width 38 height 26
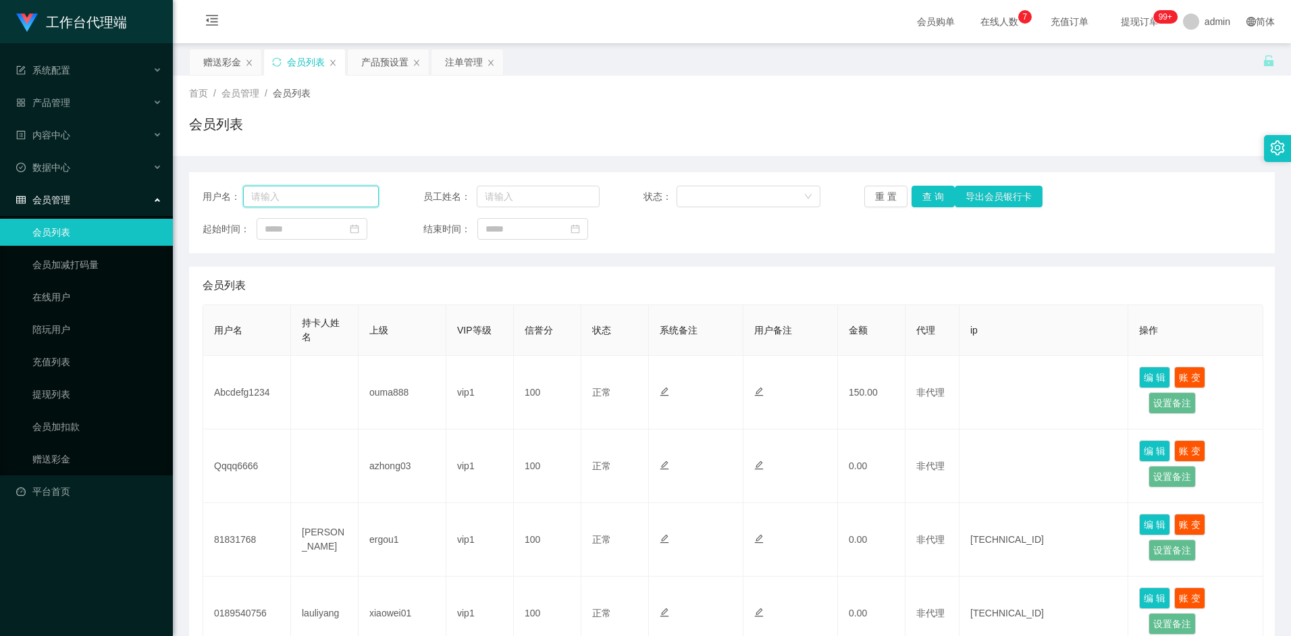
click at [324, 199] on input "text" at bounding box center [311, 197] width 136 height 22
paste input "Abcdefg1234"
type input "Abcdefg1234"
click at [931, 197] on button "查 询" at bounding box center [933, 197] width 43 height 22
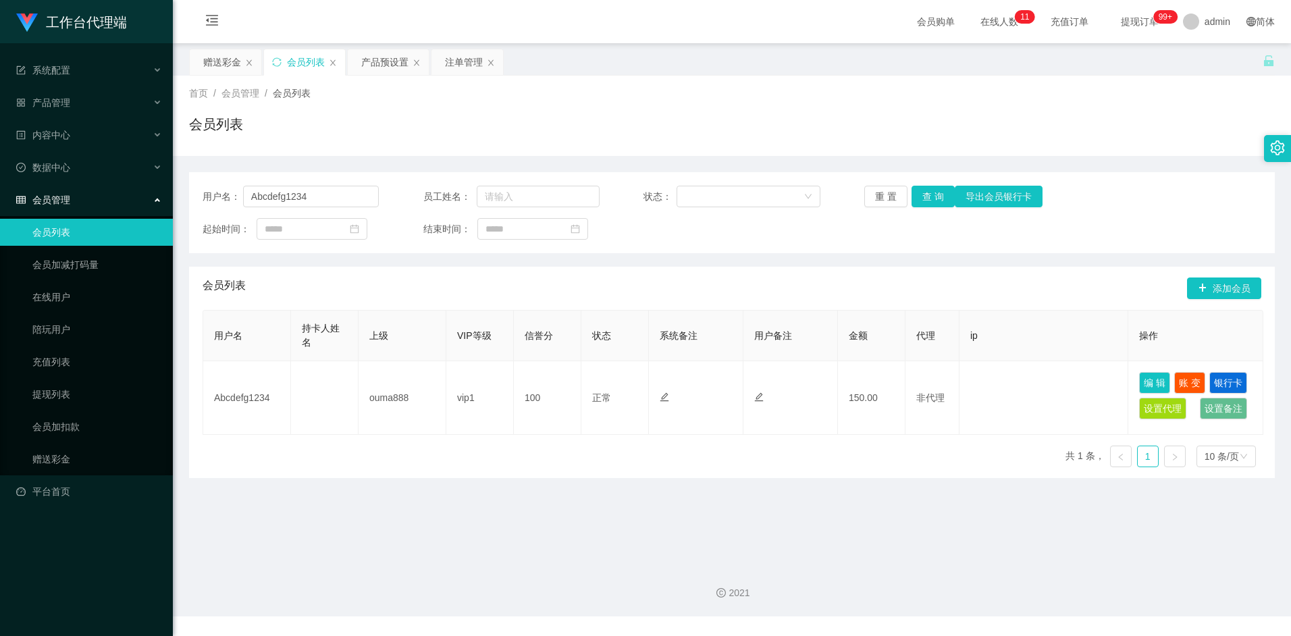
click at [580, 473] on div "用户名 持卡人姓名 上级 VIP等级 信誉分 状态 系统备注 用户备注 金额 代理 ip 操作 Abcdefg1234 ouma888 vip1 100 正常…" at bounding box center [732, 394] width 1059 height 168
click at [938, 200] on button "查 询" at bounding box center [933, 197] width 43 height 22
click at [765, 290] on div "会员列表 添加会员" at bounding box center [732, 288] width 1059 height 43
click at [927, 199] on button "查 询" at bounding box center [933, 197] width 43 height 22
click at [930, 196] on button "查 询" at bounding box center [933, 197] width 43 height 22
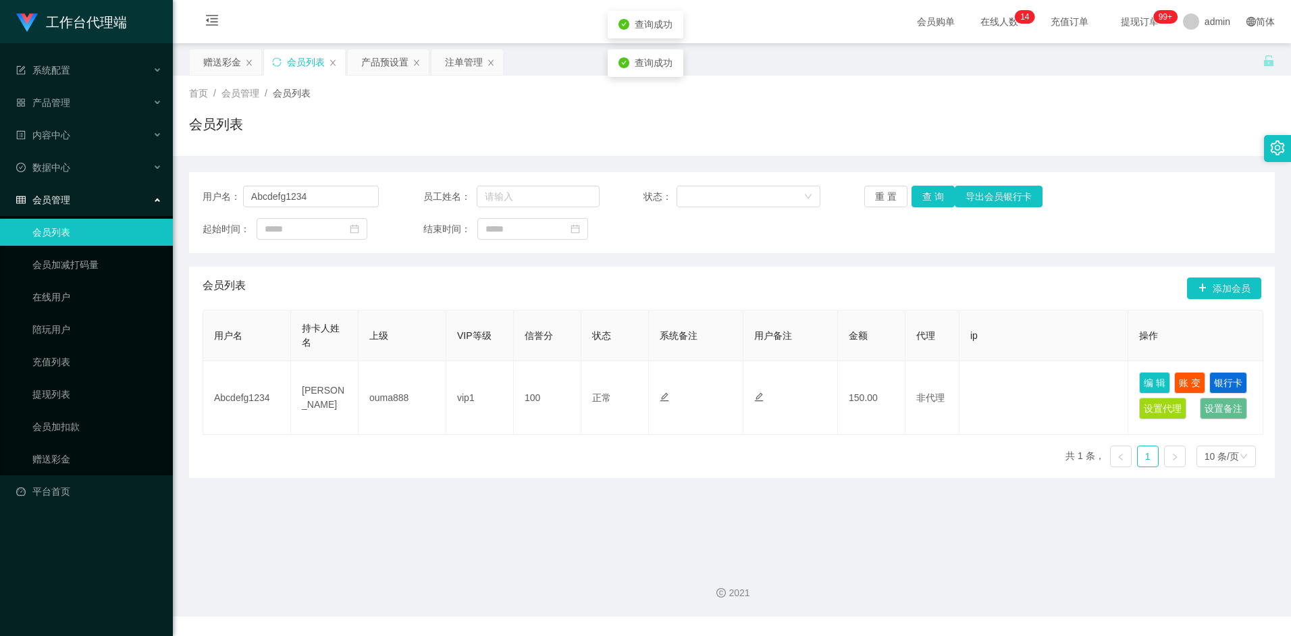
click at [786, 284] on div "会员列表 添加会员" at bounding box center [732, 288] width 1059 height 43
click at [930, 197] on button "查 询" at bounding box center [933, 197] width 43 height 22
click at [319, 205] on div "用户名： Abcdefg1234 员工姓名： 状态： 重 置 查 询 导出会员银行卡 起始时间： 结束时间：" at bounding box center [732, 212] width 1086 height 81
drag, startPoint x: 319, startPoint y: 199, endPoint x: 228, endPoint y: 199, distance: 91.9
click at [228, 199] on div "用户名： Abcdefg1234" at bounding box center [291, 197] width 176 height 22
